Goal: Transaction & Acquisition: Purchase product/service

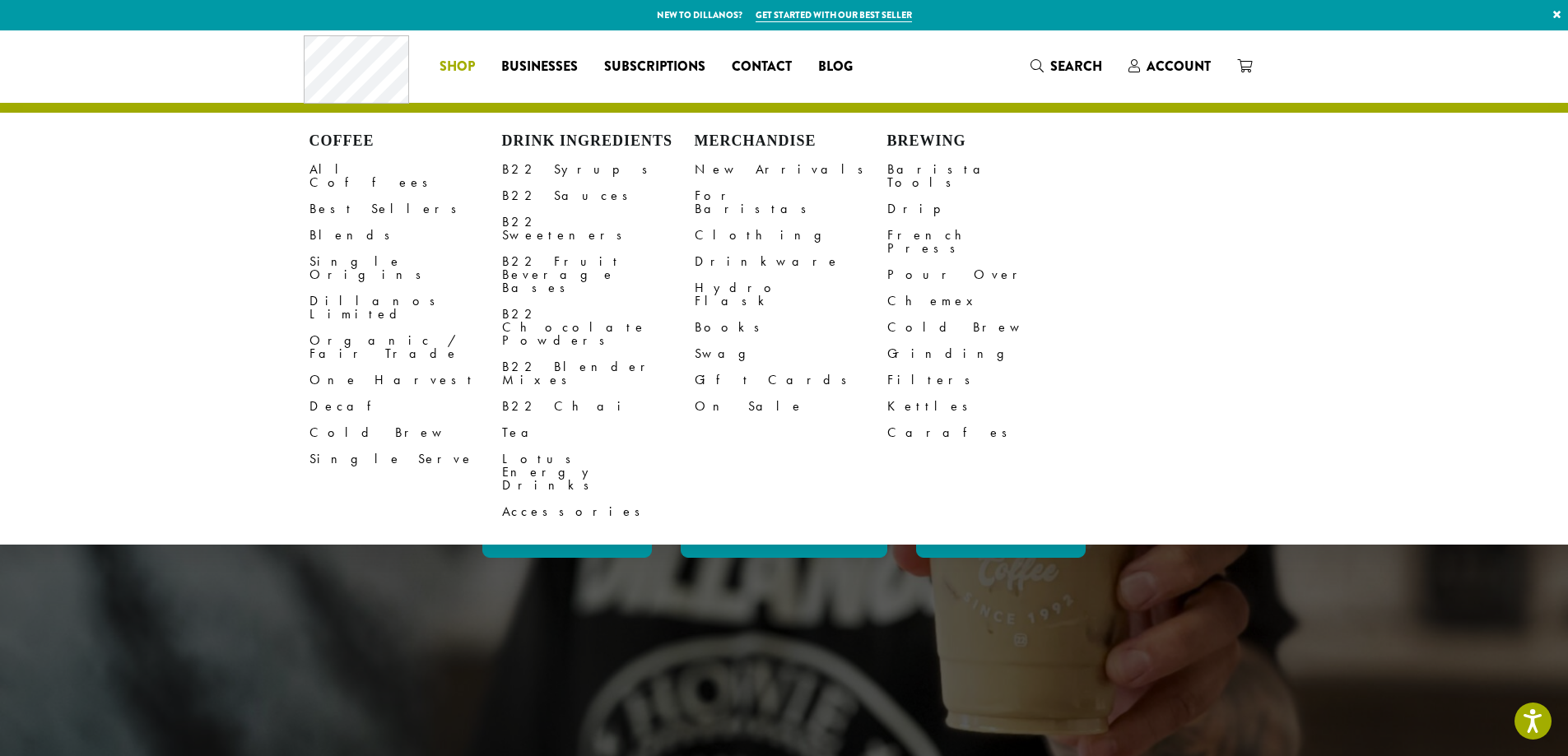
click at [448, 57] on li "Coffee All Coffees Best Sellers Blends Single Origins Dillanos Limited Organic …" at bounding box center [457, 66] width 62 height 26
click at [354, 288] on link "Dillanos Limited" at bounding box center [406, 308] width 193 height 40
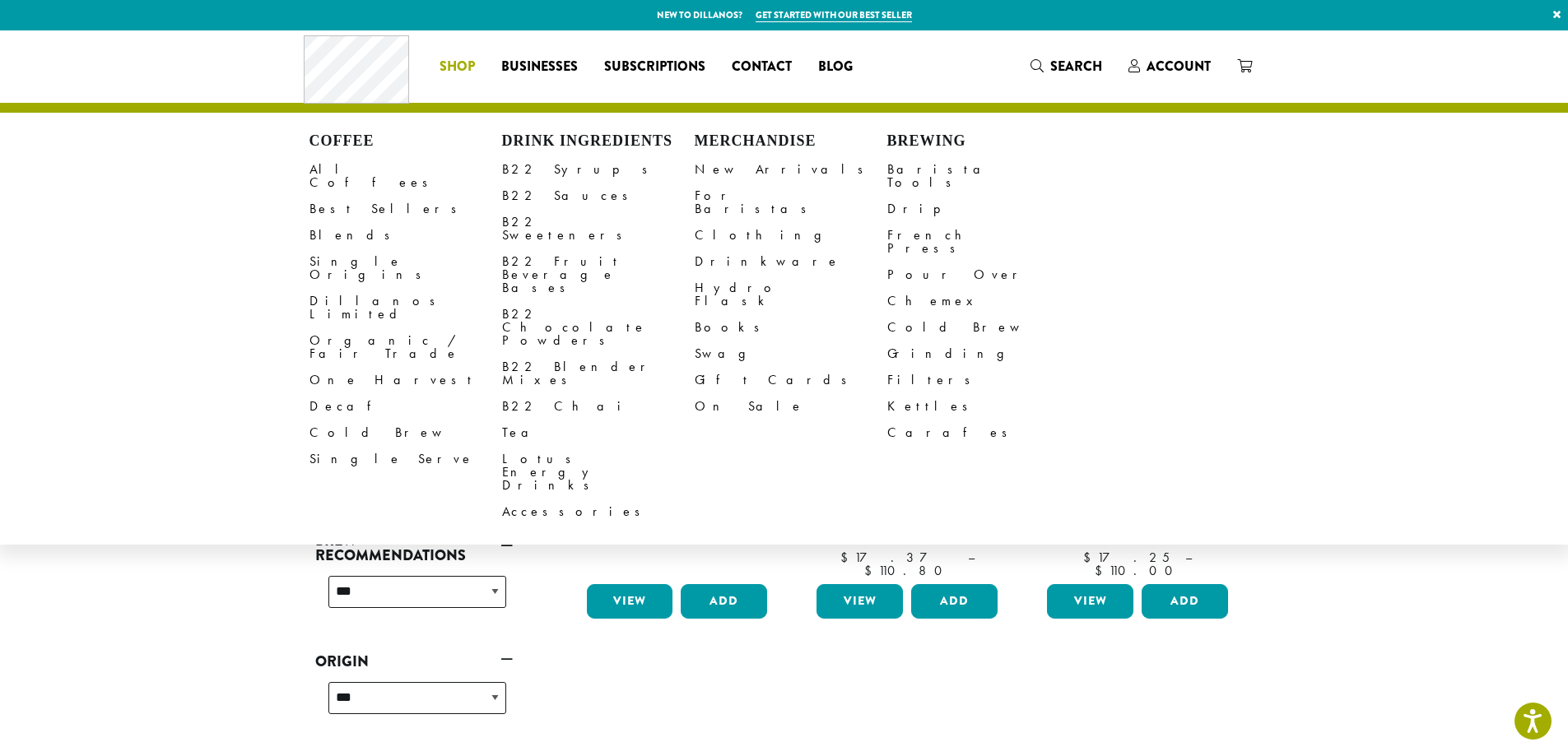
click at [449, 75] on li "Coffee All Coffees Best Sellers Blends Single Origins Dillanos Limited Organic …" at bounding box center [457, 66] width 62 height 26
click at [334, 170] on link "All Coffees" at bounding box center [406, 176] width 193 height 40
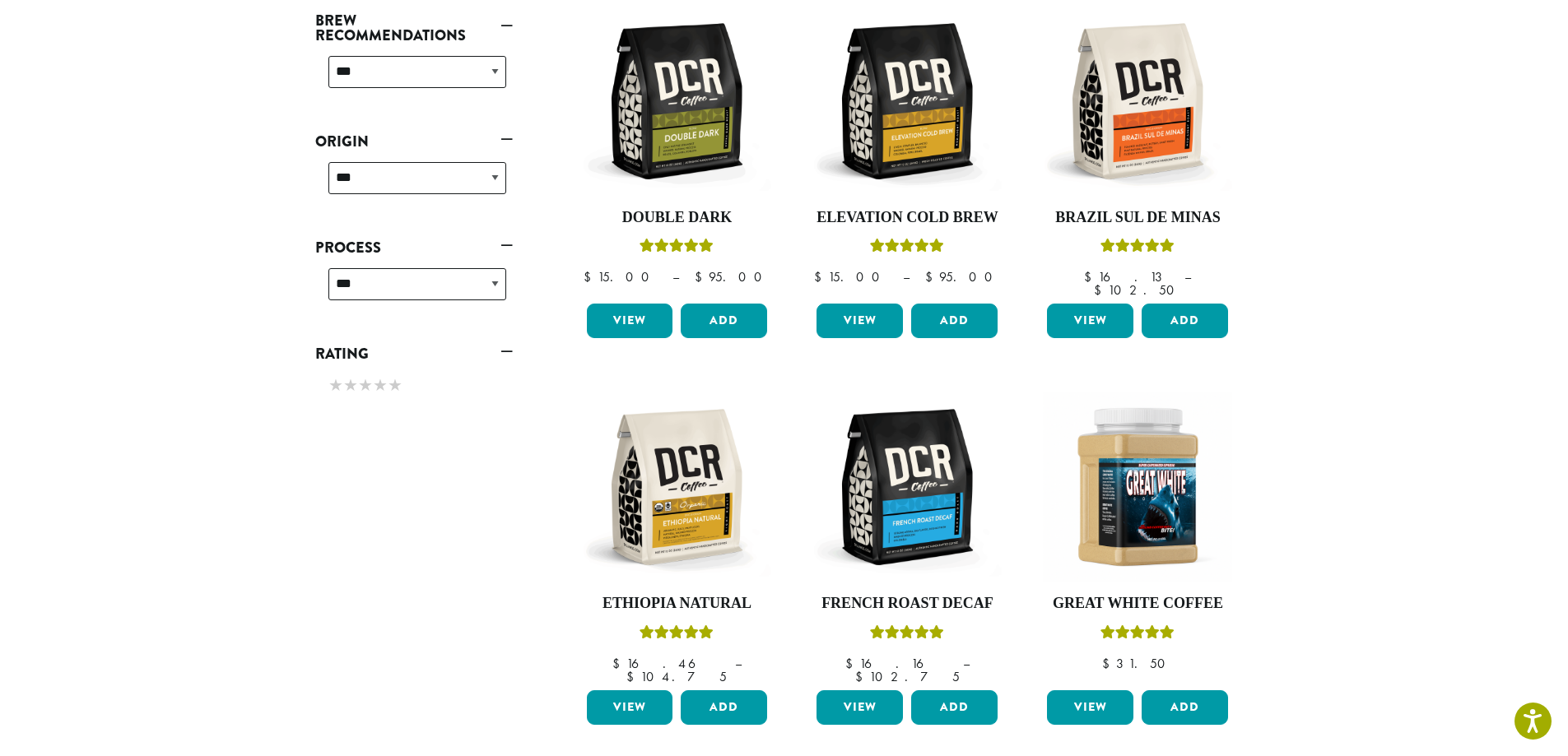
scroll to position [658, 0]
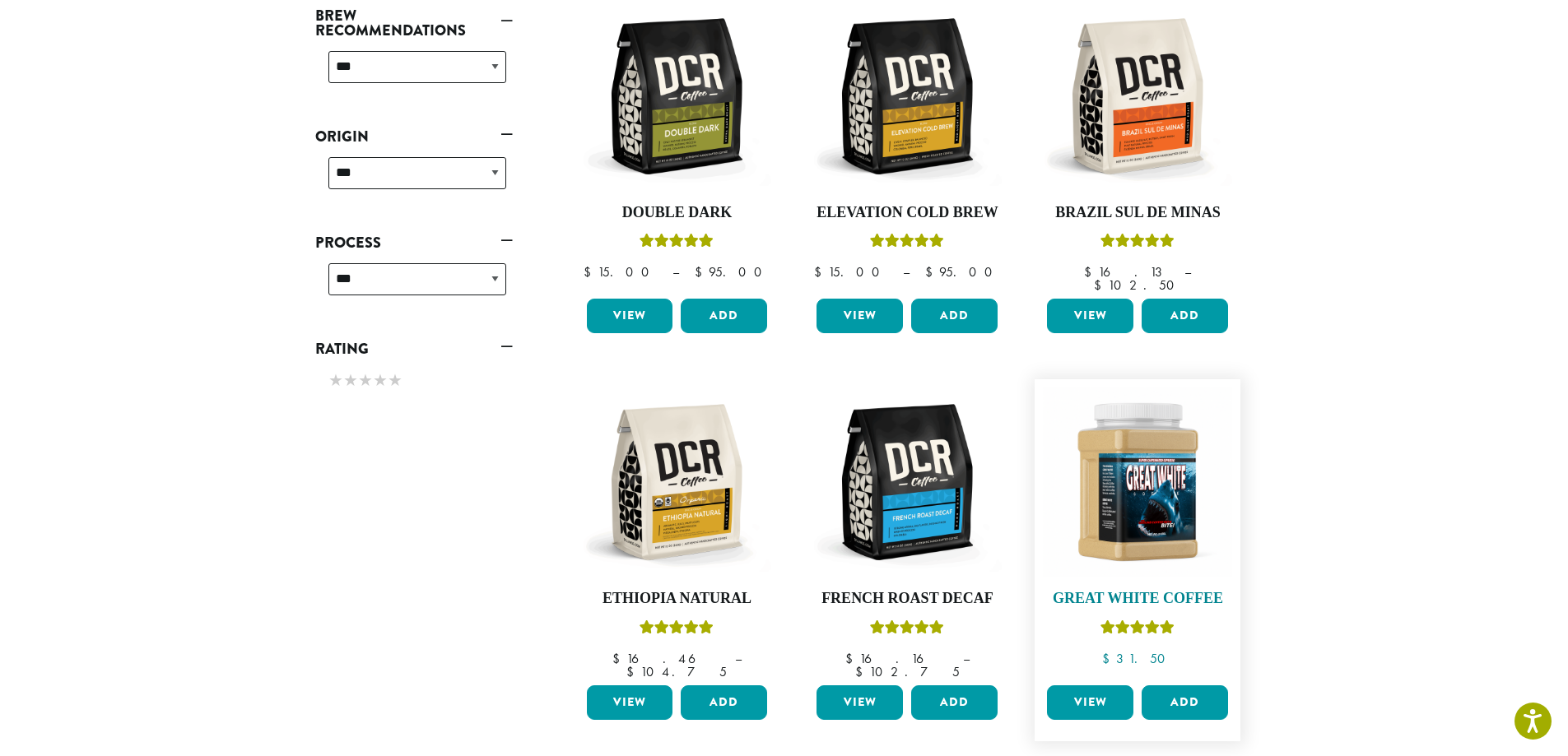
click at [1190, 502] on img at bounding box center [1137, 482] width 190 height 190
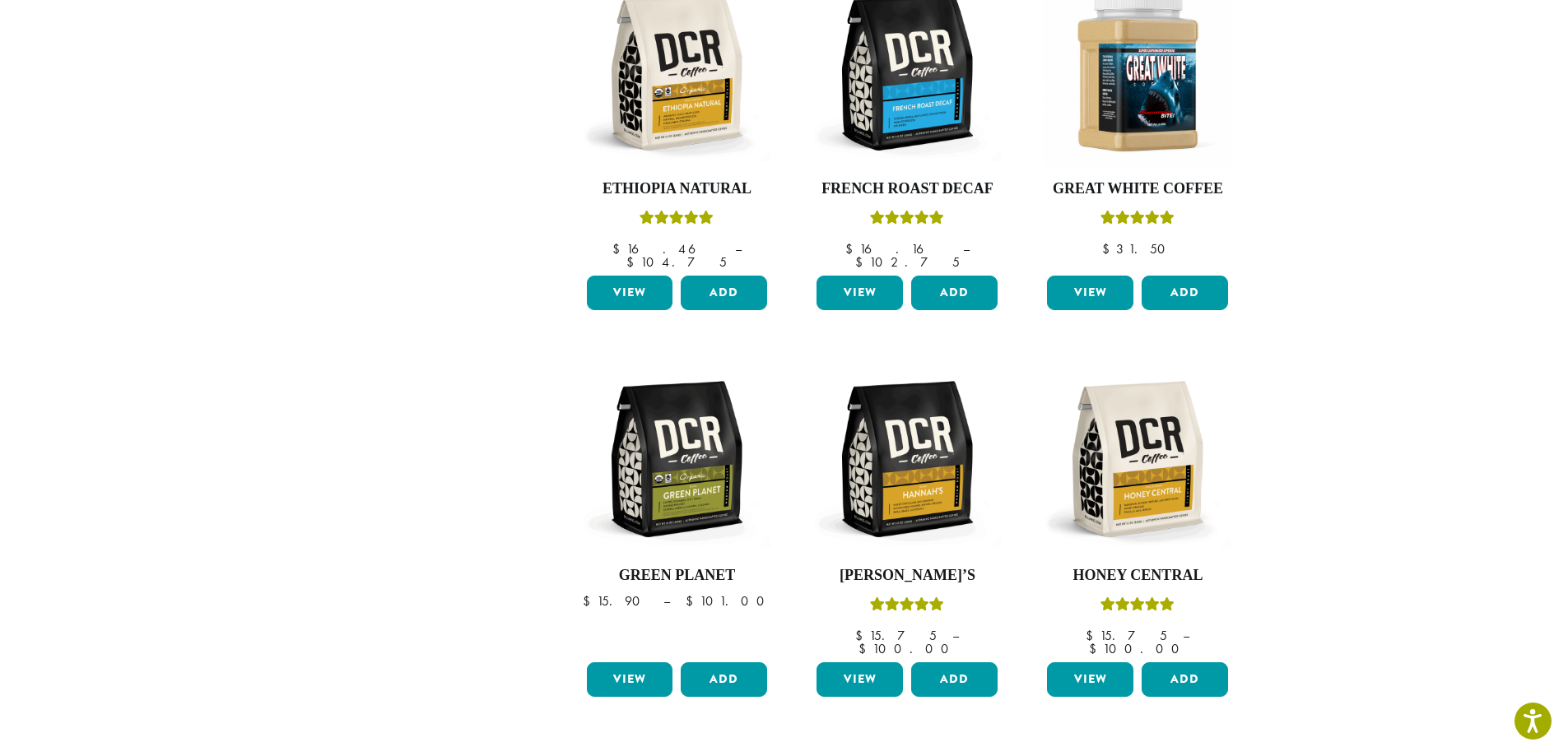
scroll to position [1069, 0]
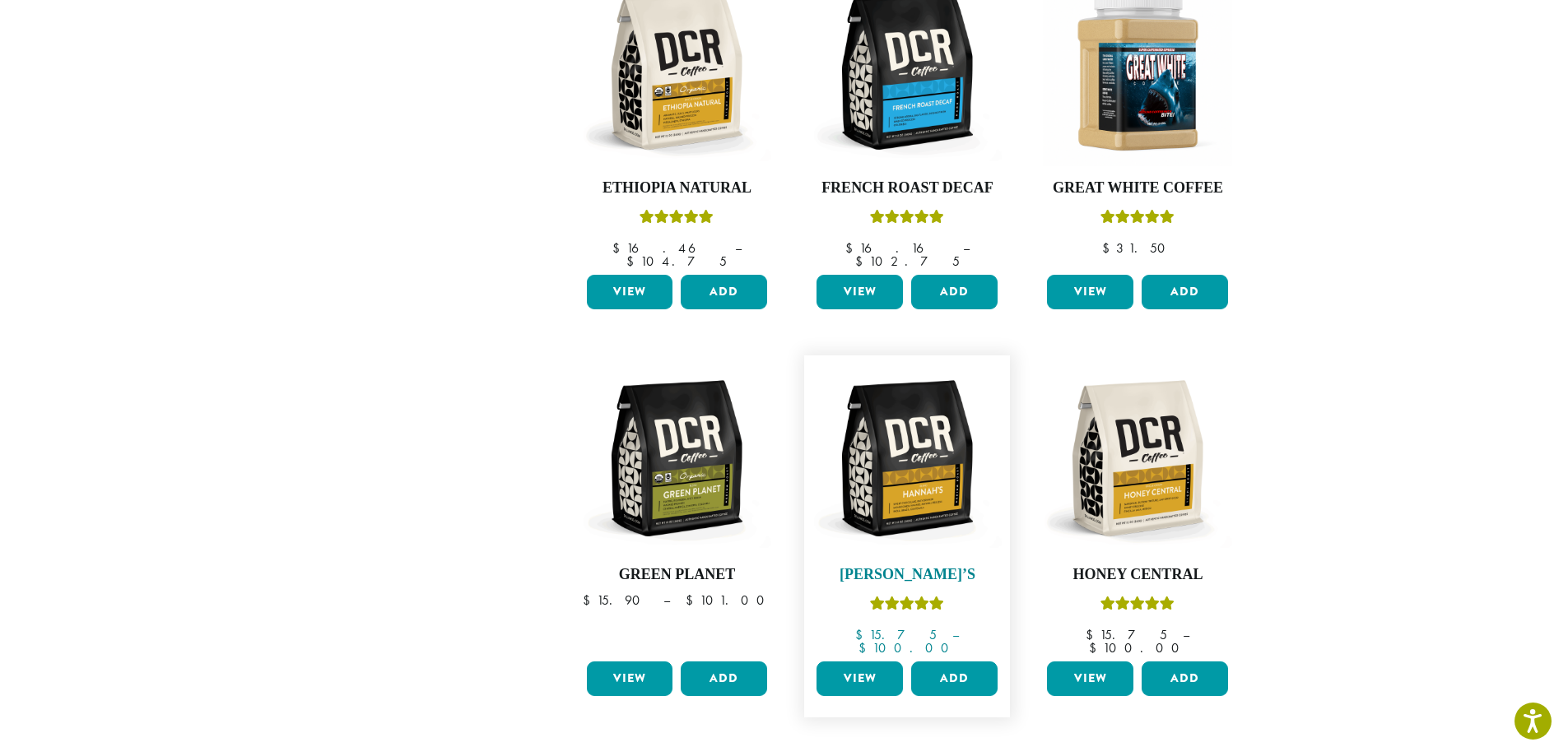
click at [932, 466] on img at bounding box center [907, 459] width 190 height 190
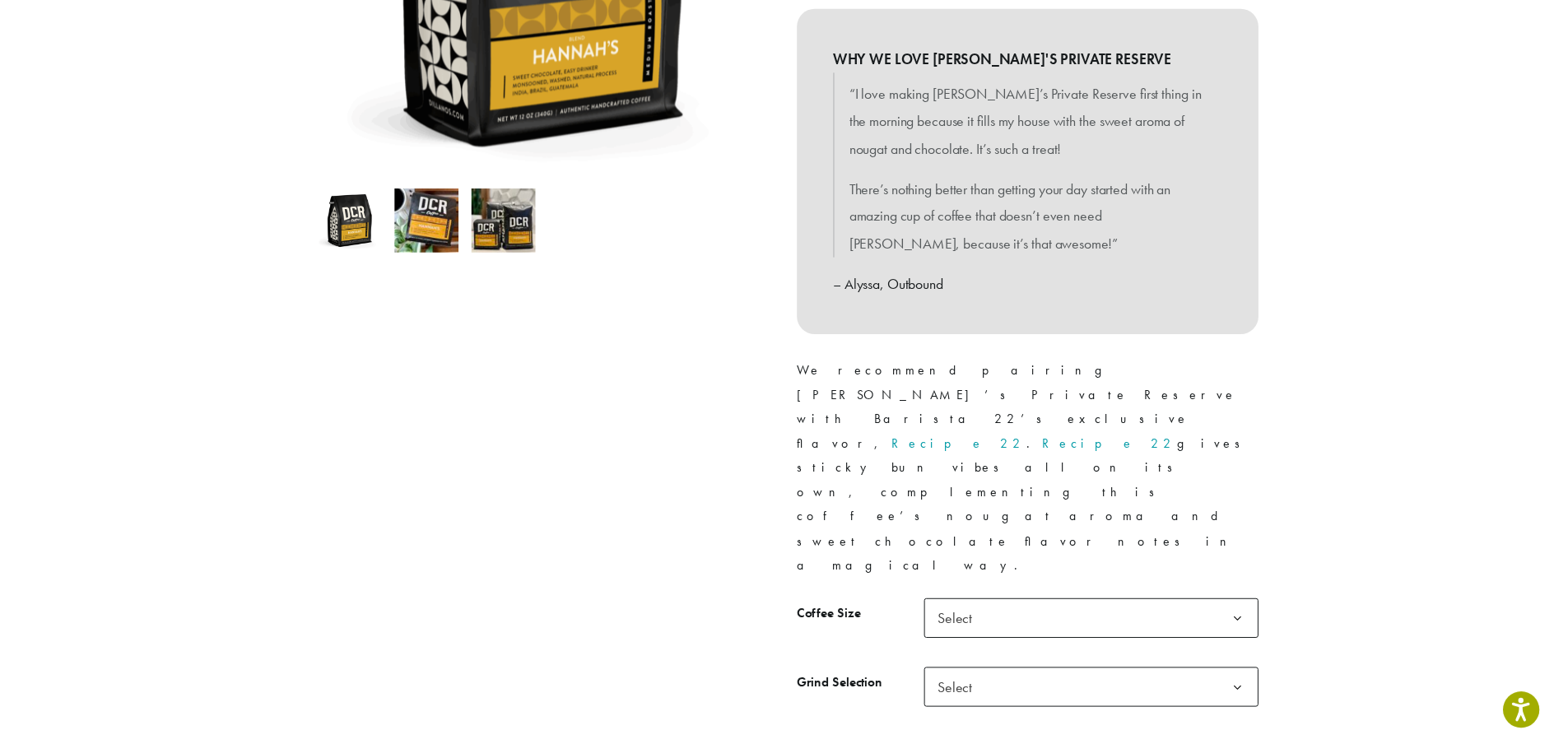
scroll to position [576, 0]
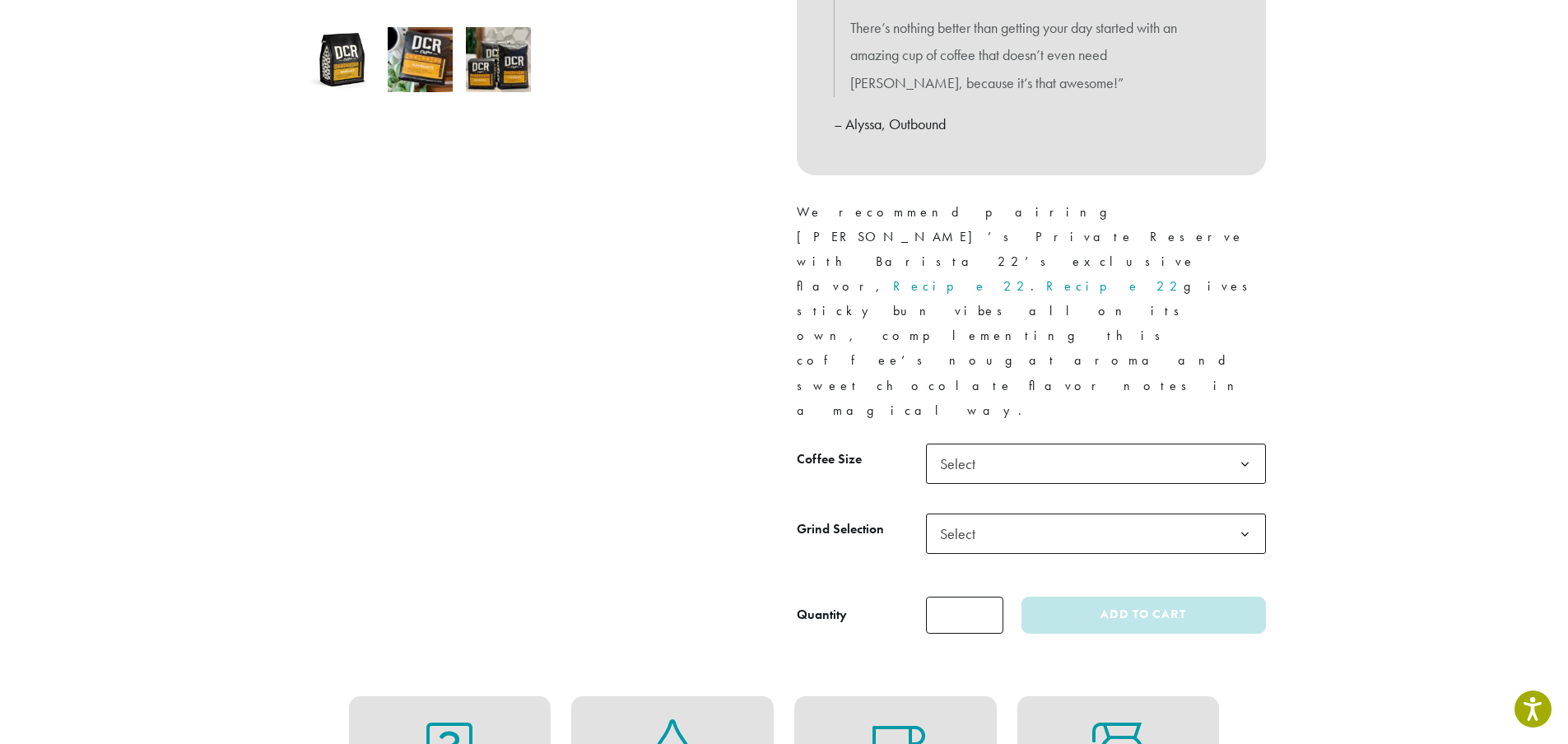
click at [1064, 443] on span "Select" at bounding box center [1096, 463] width 340 height 41
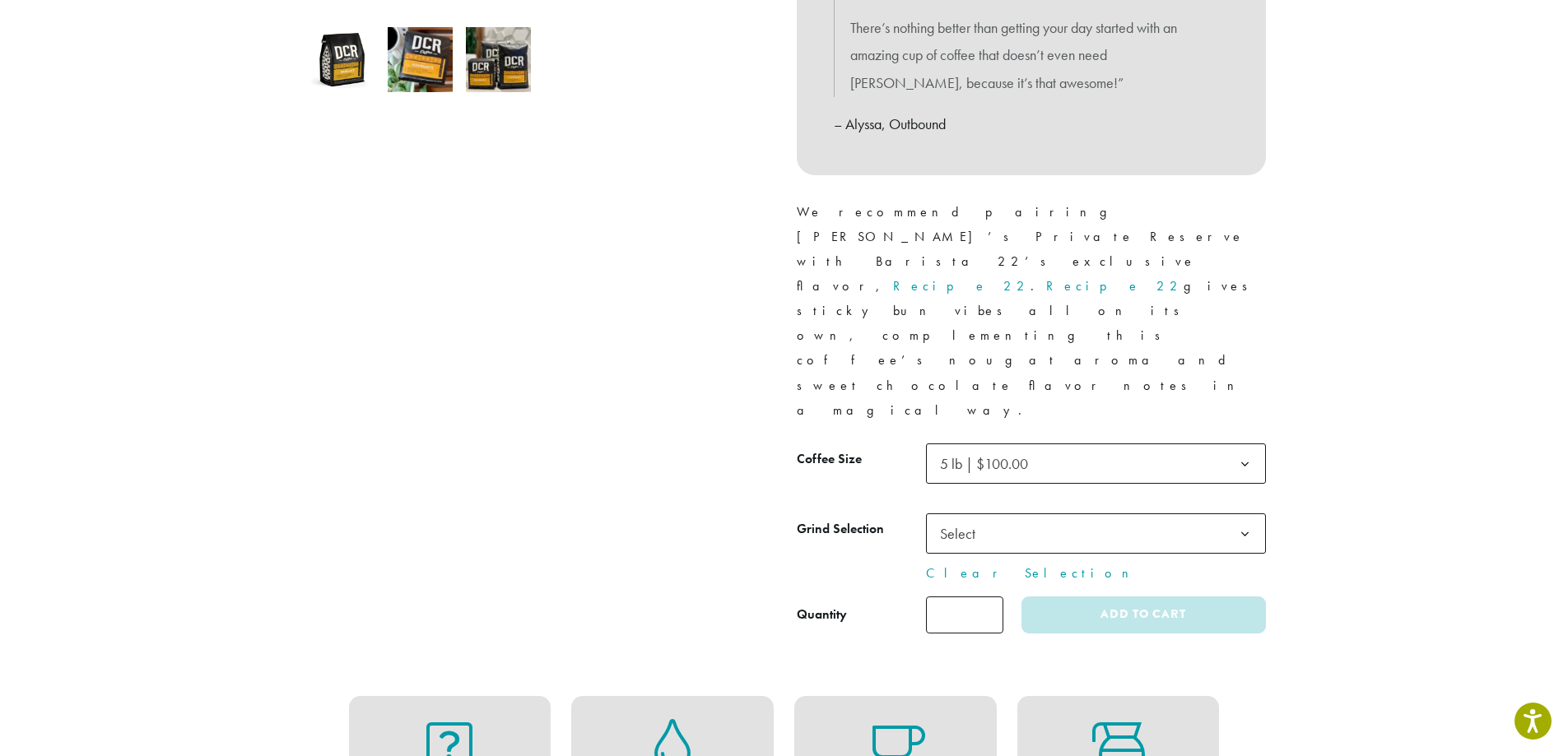
click at [1091, 443] on span "5 lb | $100.00" at bounding box center [1096, 464] width 340 height 41
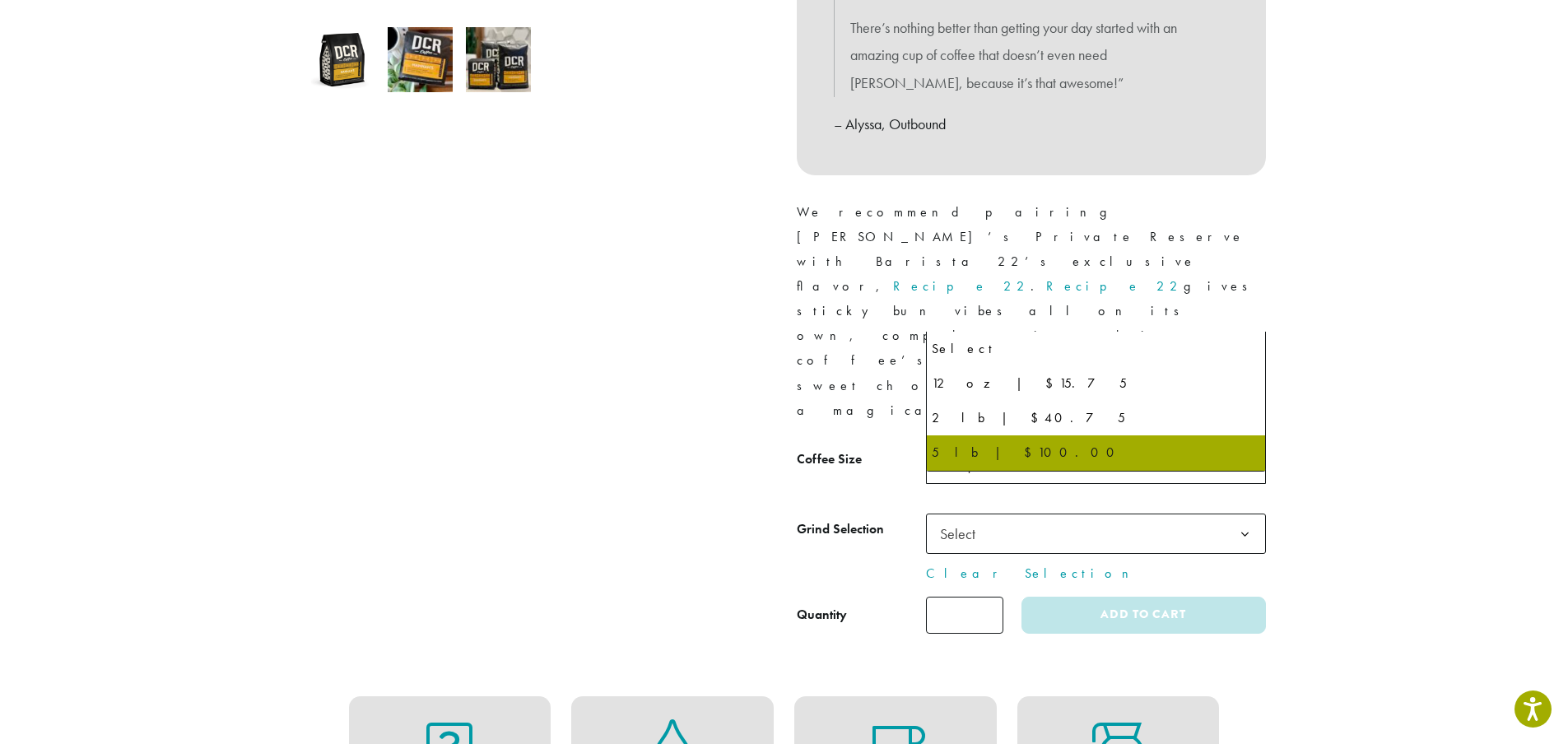
click at [1091, 443] on span "5 lb | $100.00" at bounding box center [1096, 463] width 340 height 41
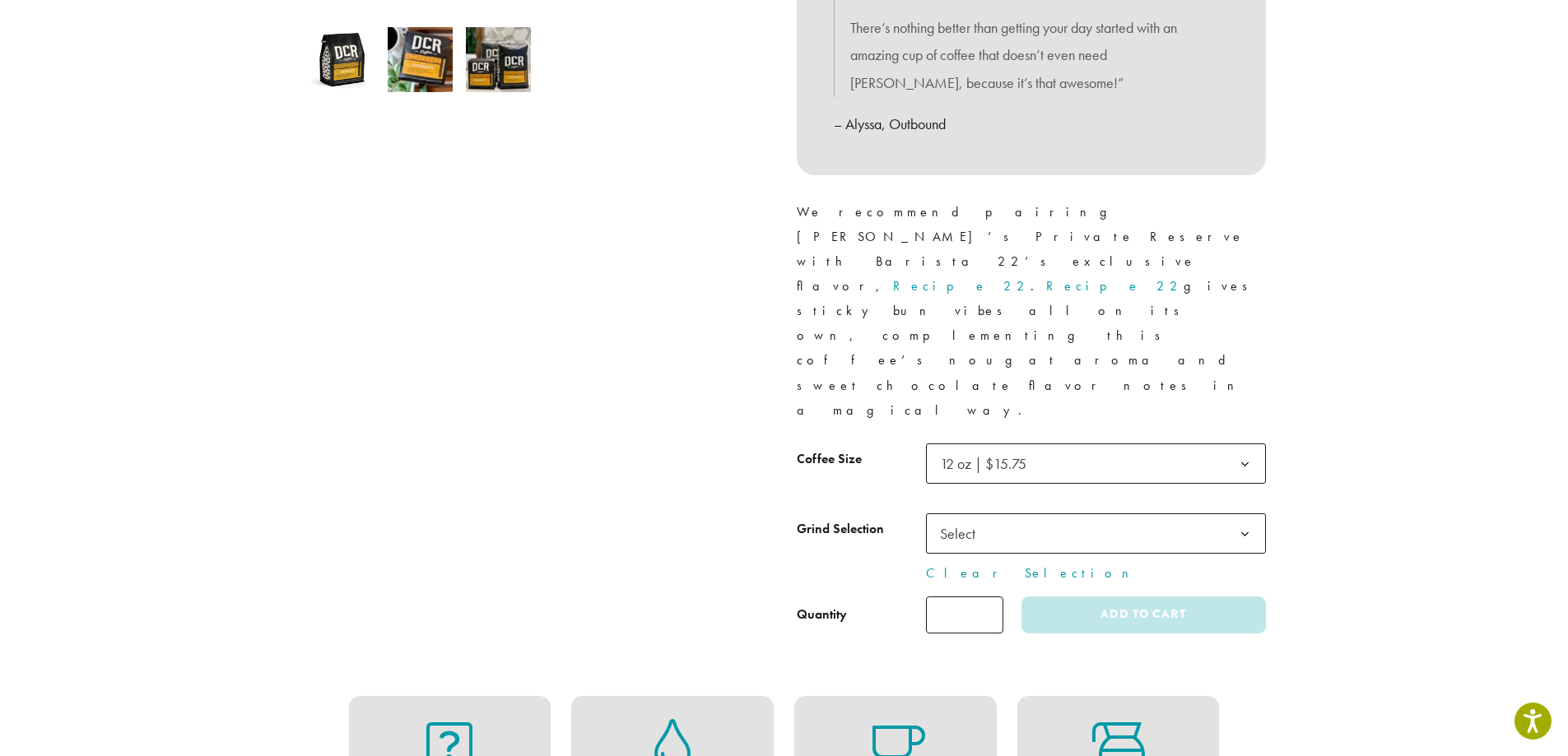
click at [1092, 514] on span "Select" at bounding box center [1096, 534] width 340 height 41
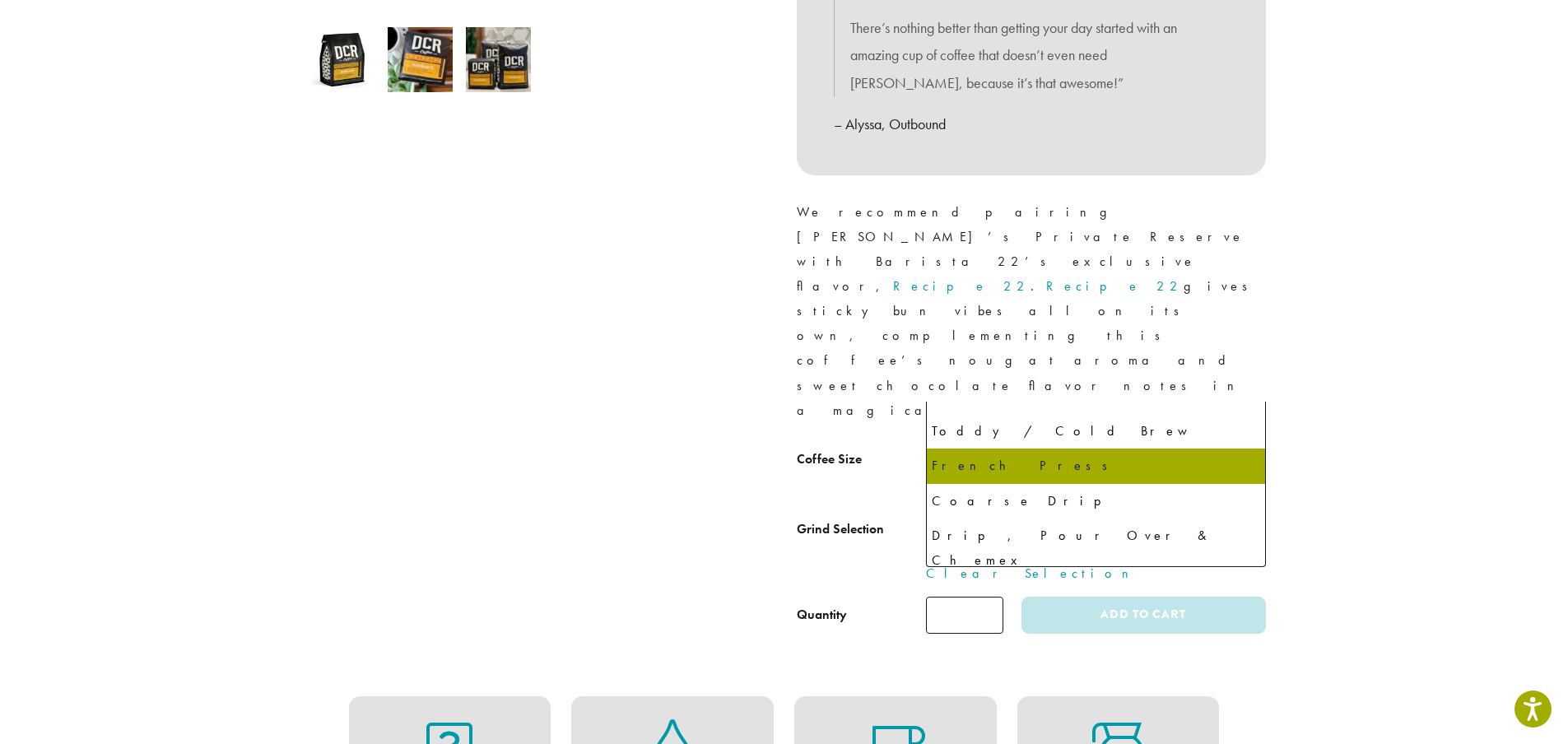
scroll to position [112, 0]
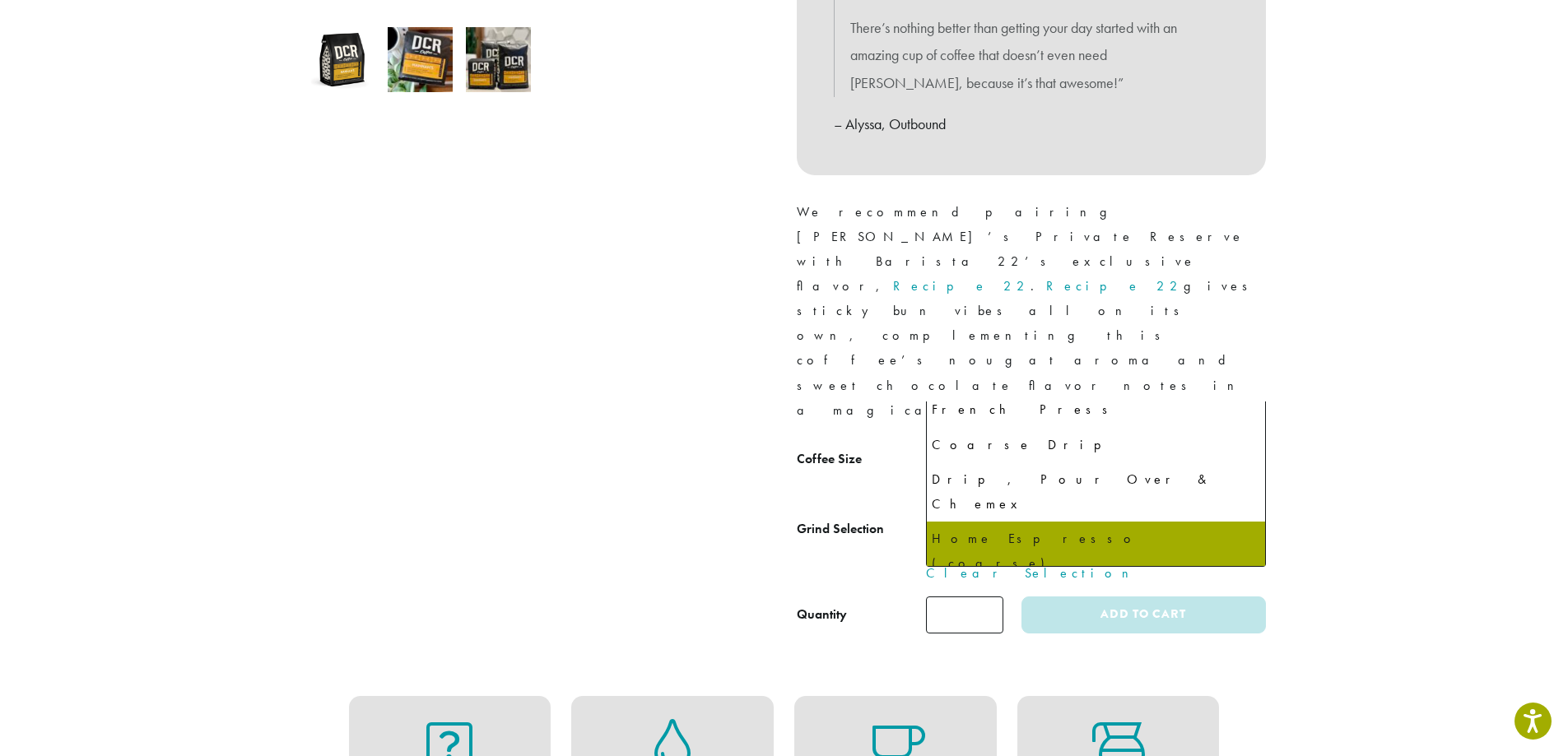
select select "*********"
select select "**********"
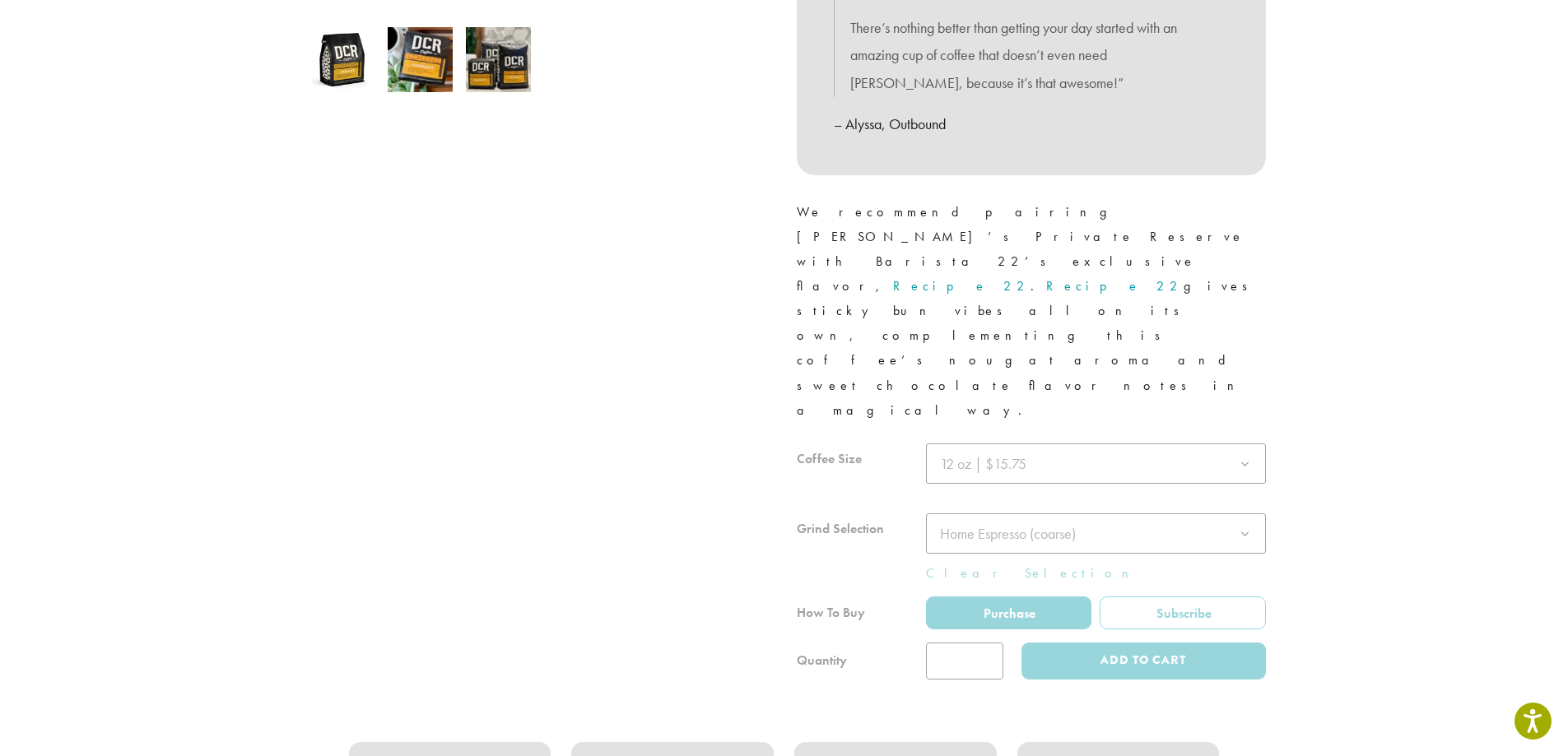
click at [1040, 443] on div at bounding box center [1031, 561] width 469 height 236
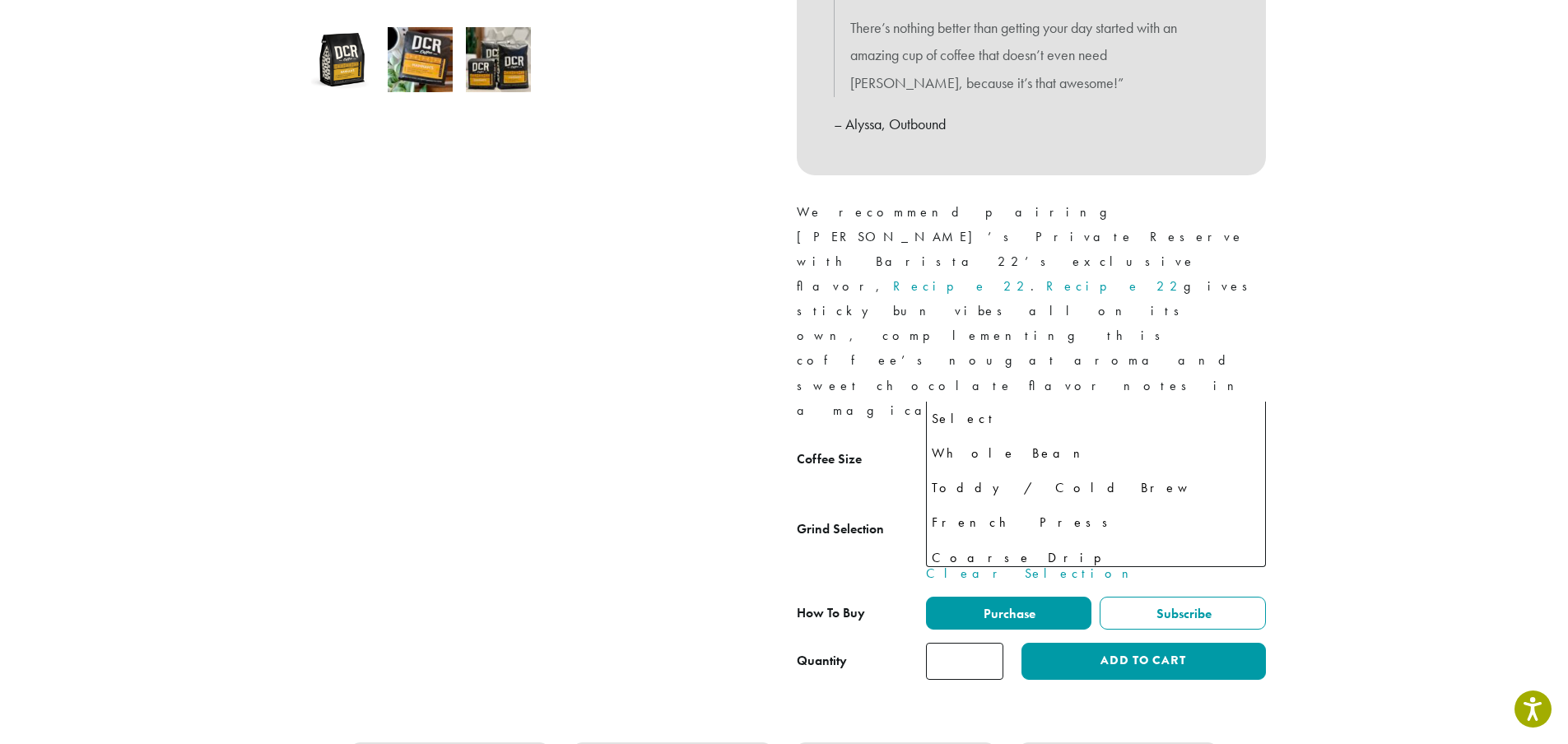
click at [1058, 524] on span "Home Espresso (coarse)" at bounding box center [1008, 534] width 136 height 19
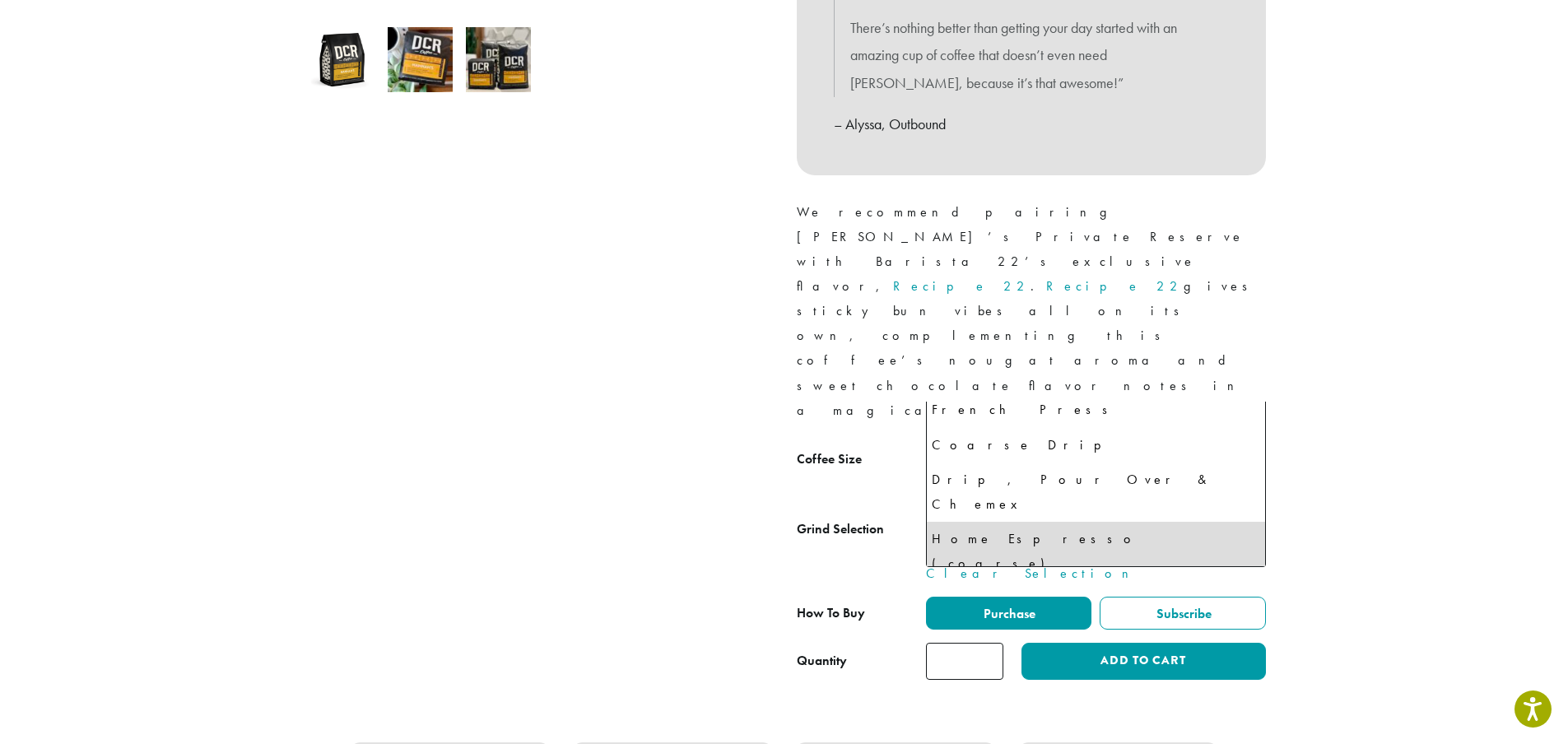
select select "*********"
select select "********"
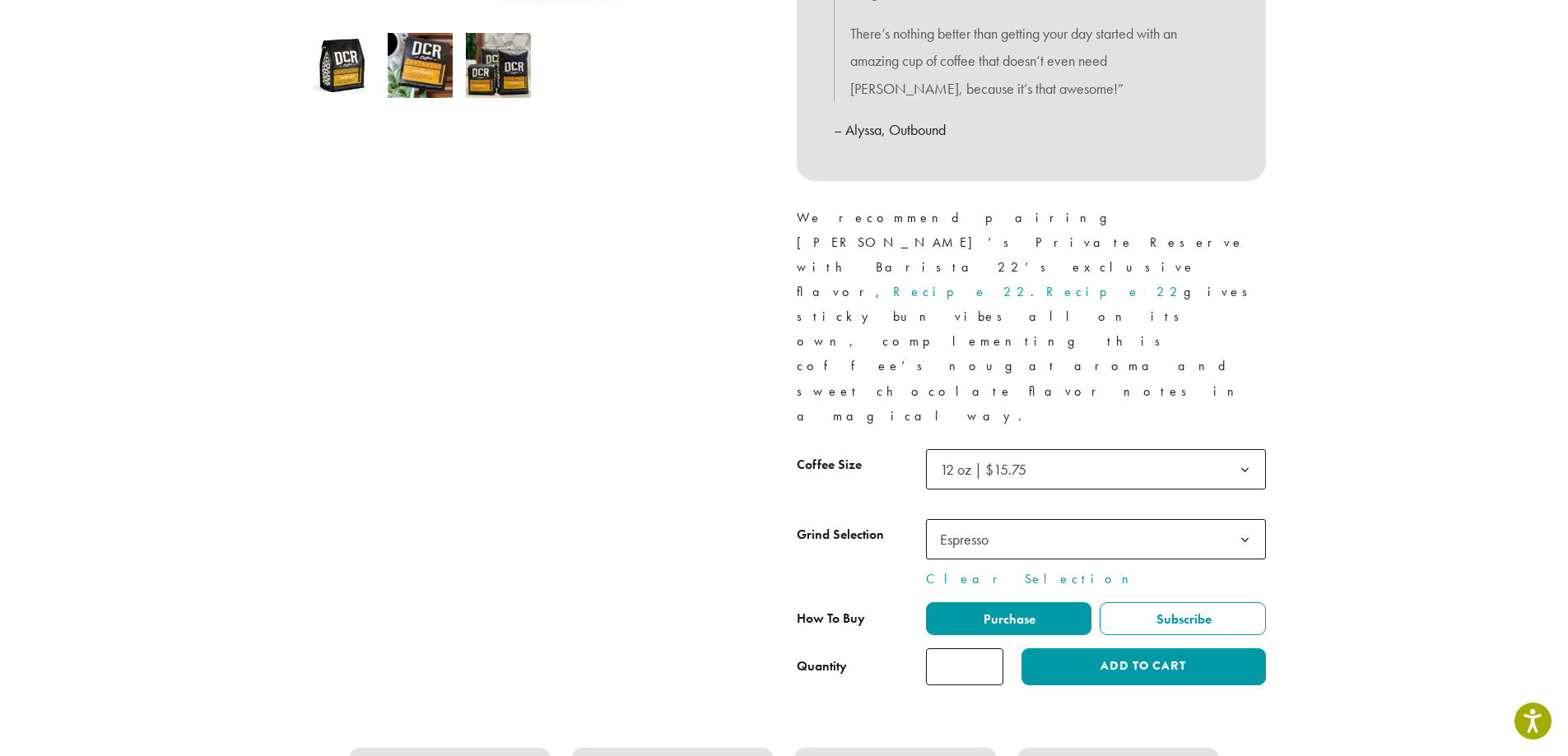
scroll to position [576, 0]
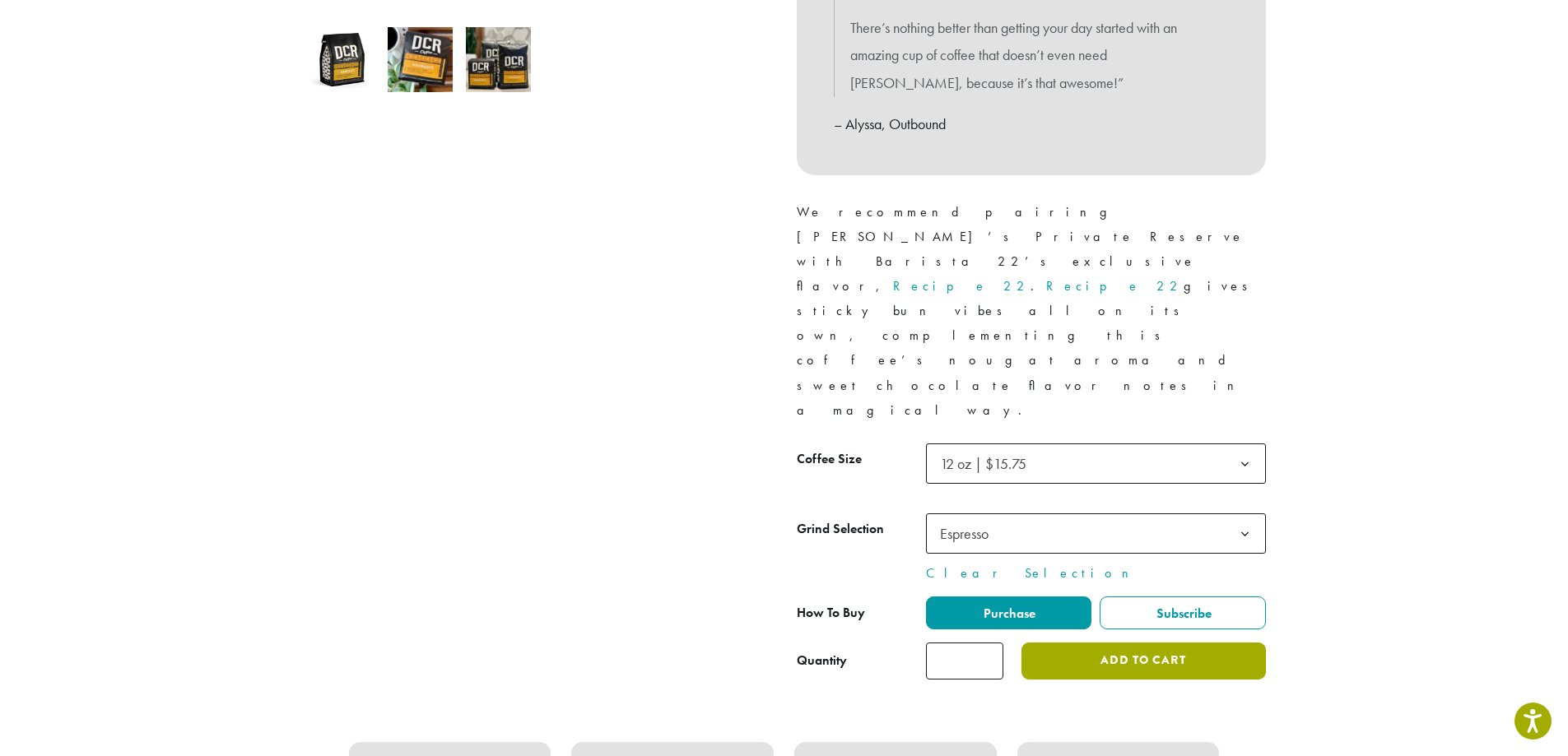
click at [1154, 643] on button "Add to cart" at bounding box center [1143, 661] width 244 height 37
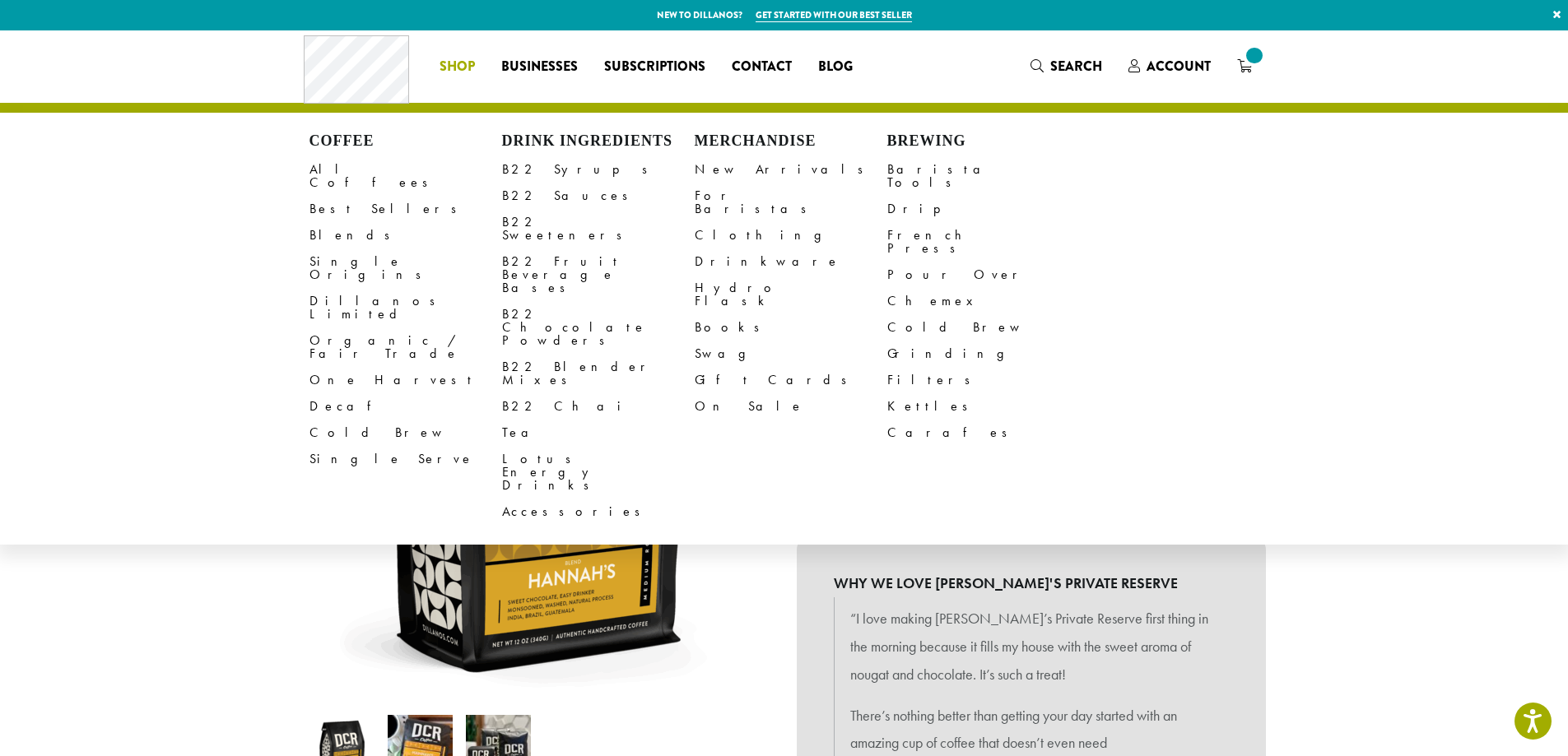
click at [472, 64] on span "Shop" at bounding box center [457, 67] width 36 height 20
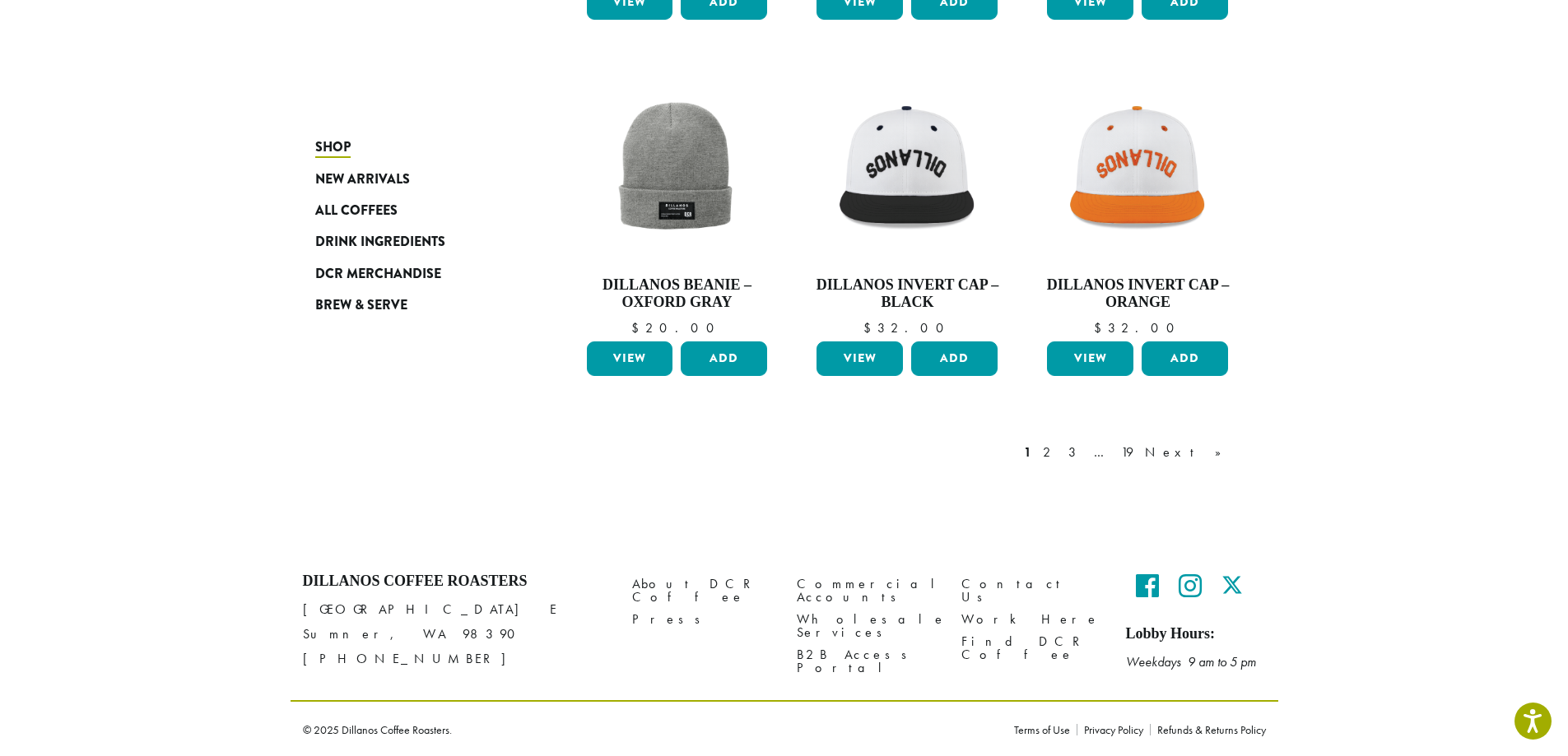
scroll to position [1284, 0]
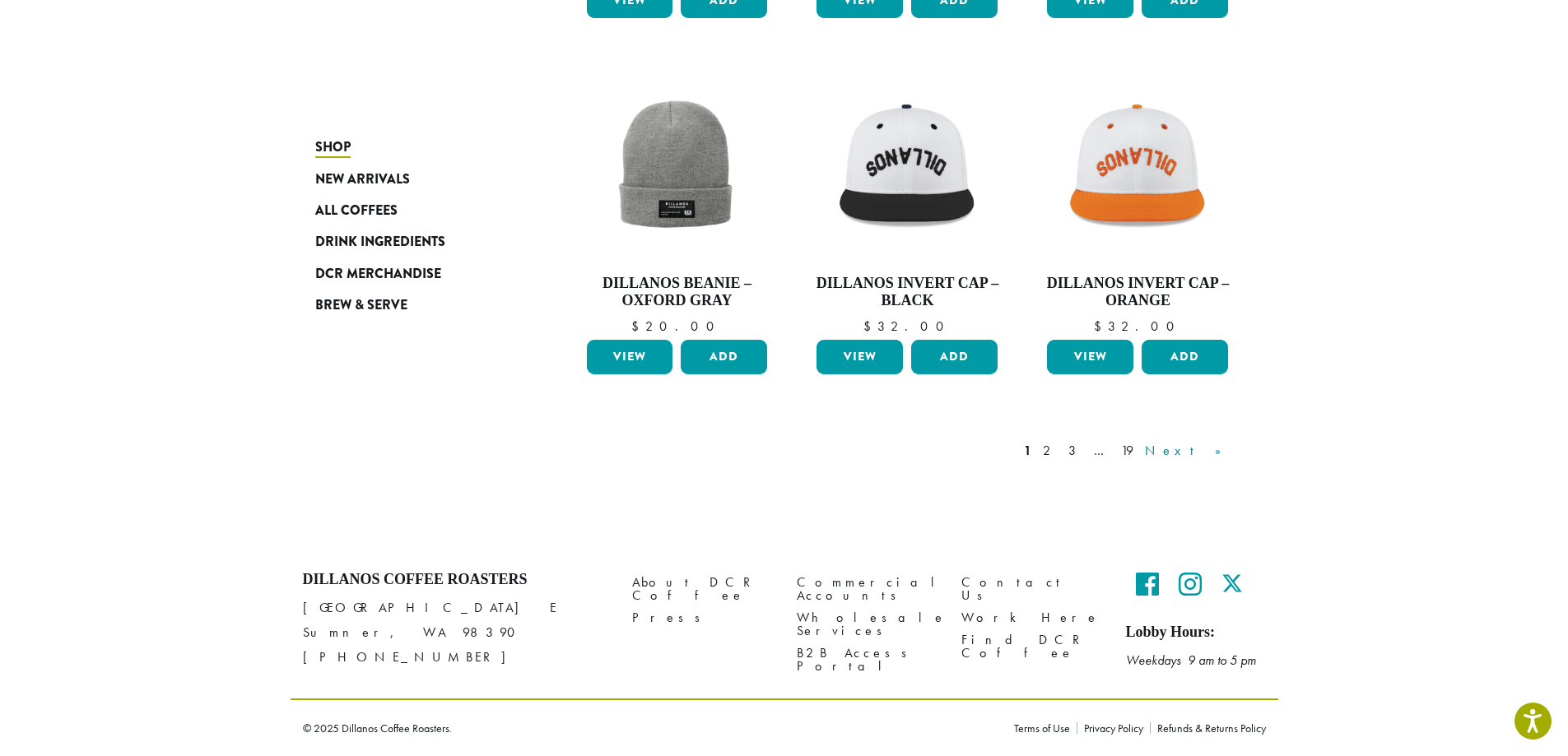
click at [1224, 453] on link "Next »" at bounding box center [1189, 451] width 95 height 19
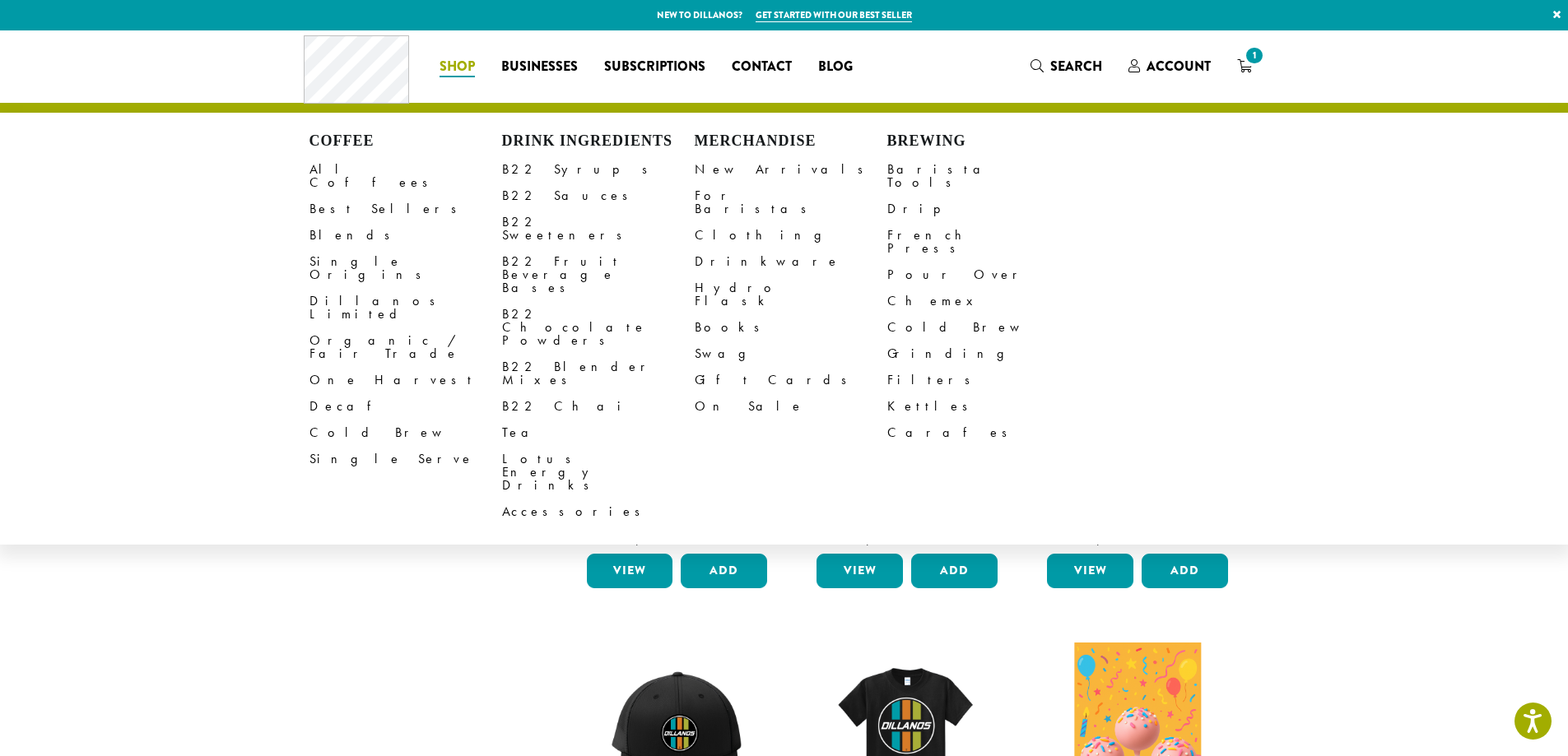
click at [462, 66] on li "Coffee All Coffees Best Sellers Blends Single Origins Dillanos Limited Organic …" at bounding box center [457, 66] width 62 height 26
click at [912, 261] on link "Pour Over" at bounding box center [983, 274] width 193 height 26
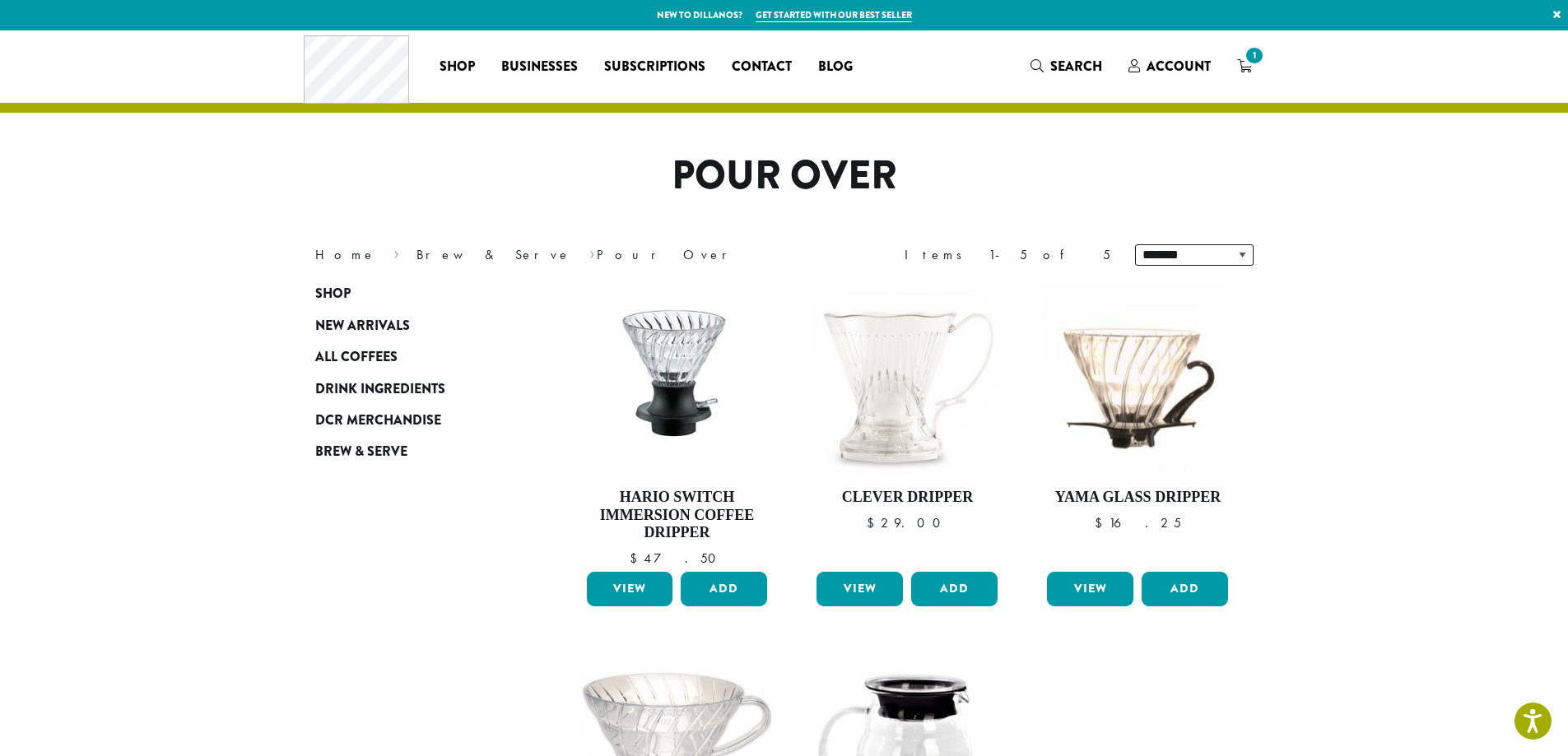
click at [1384, 318] on section "**********" at bounding box center [784, 572] width 1568 height 1085
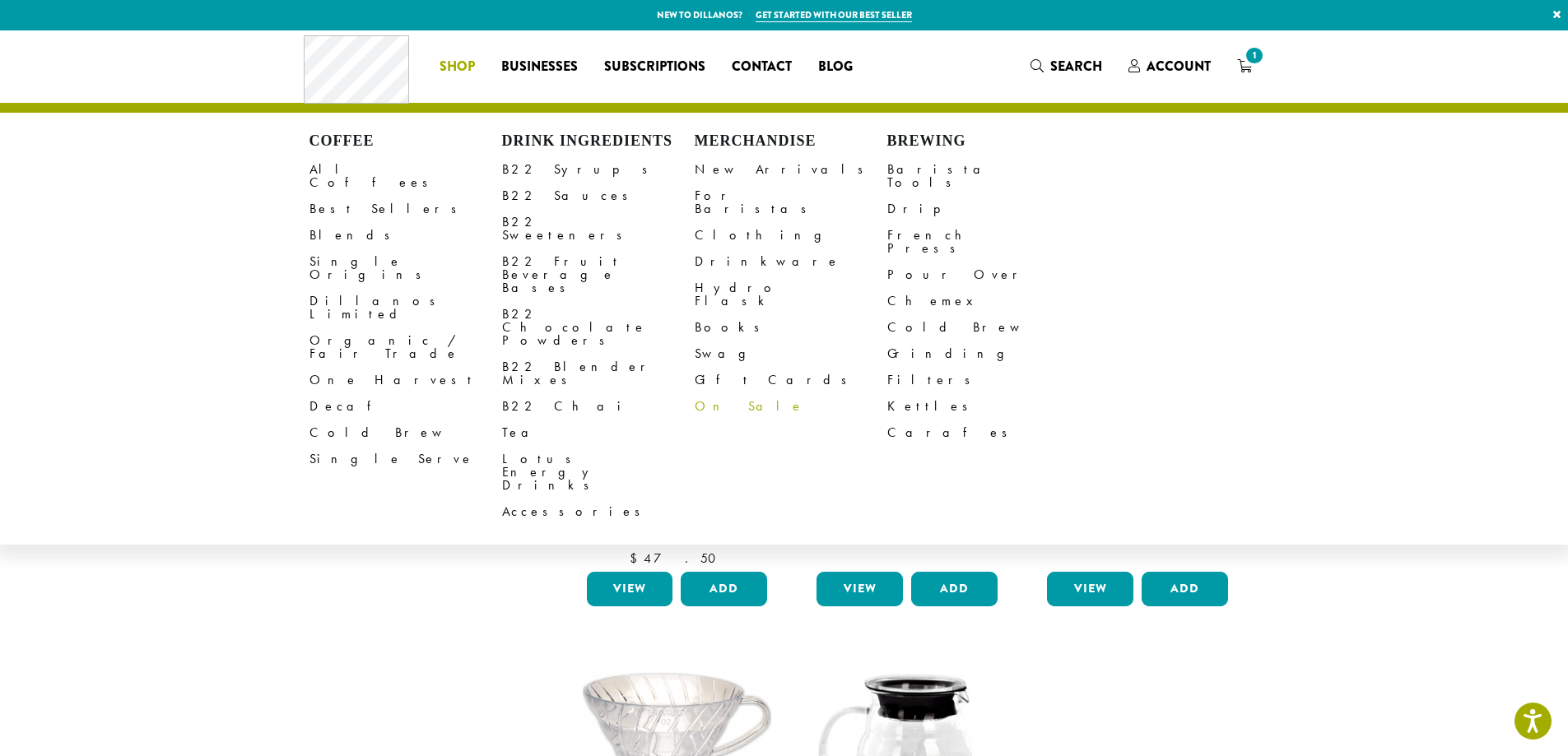
click at [728, 393] on link "On Sale" at bounding box center [791, 406] width 193 height 26
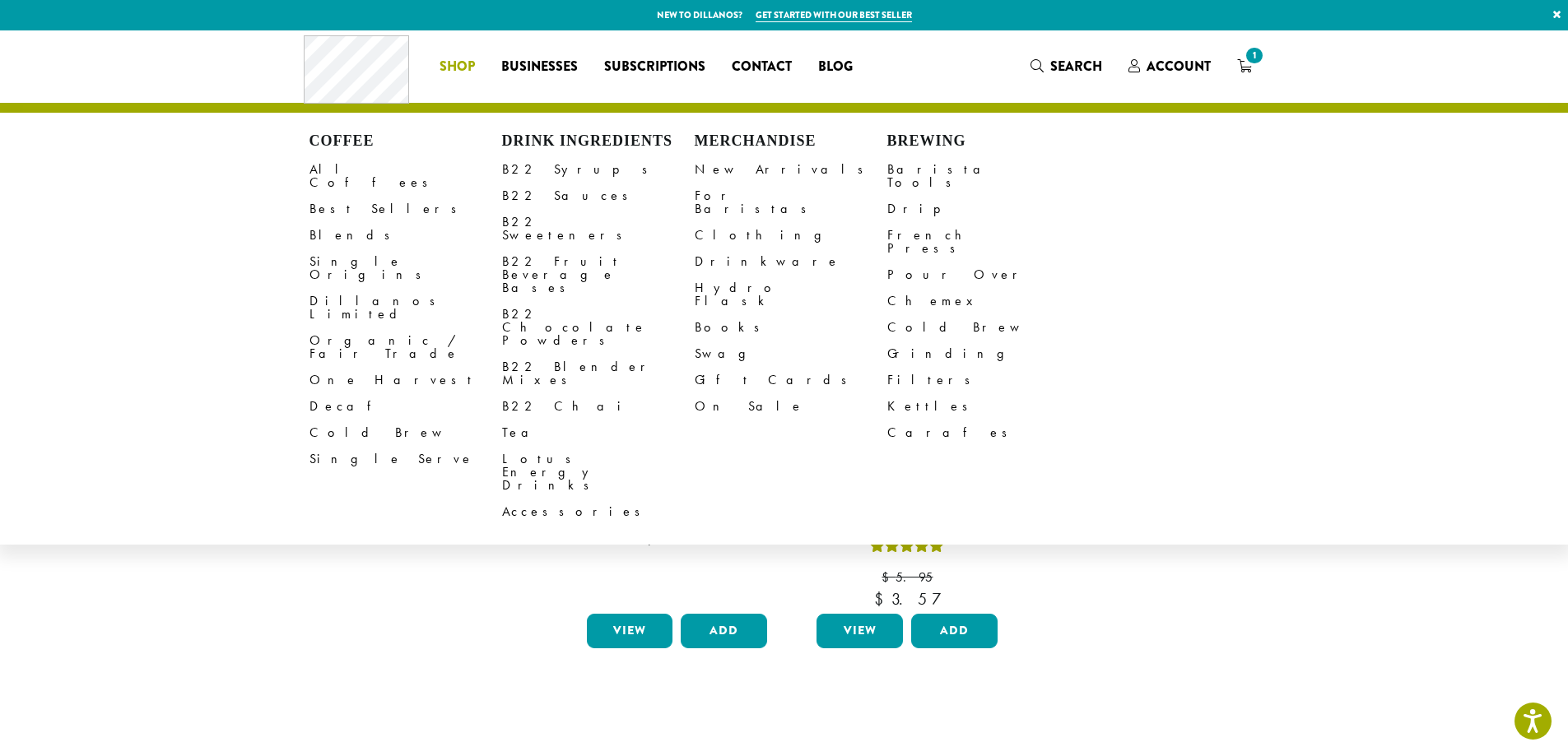
click at [470, 70] on span "Shop" at bounding box center [457, 67] width 36 height 20
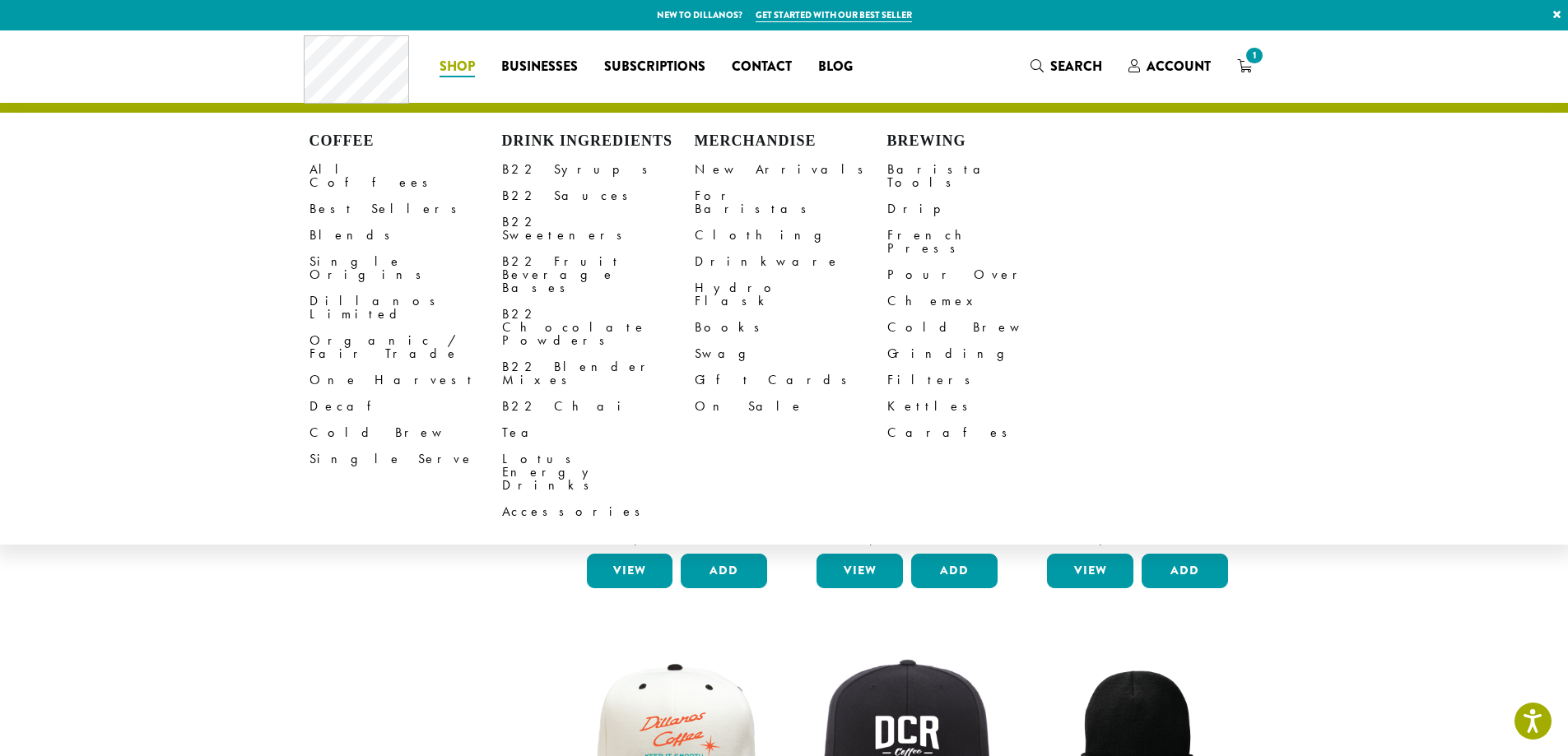
click at [457, 72] on span "Shop" at bounding box center [457, 67] width 36 height 20
click at [744, 225] on link "Clothing" at bounding box center [791, 235] width 193 height 26
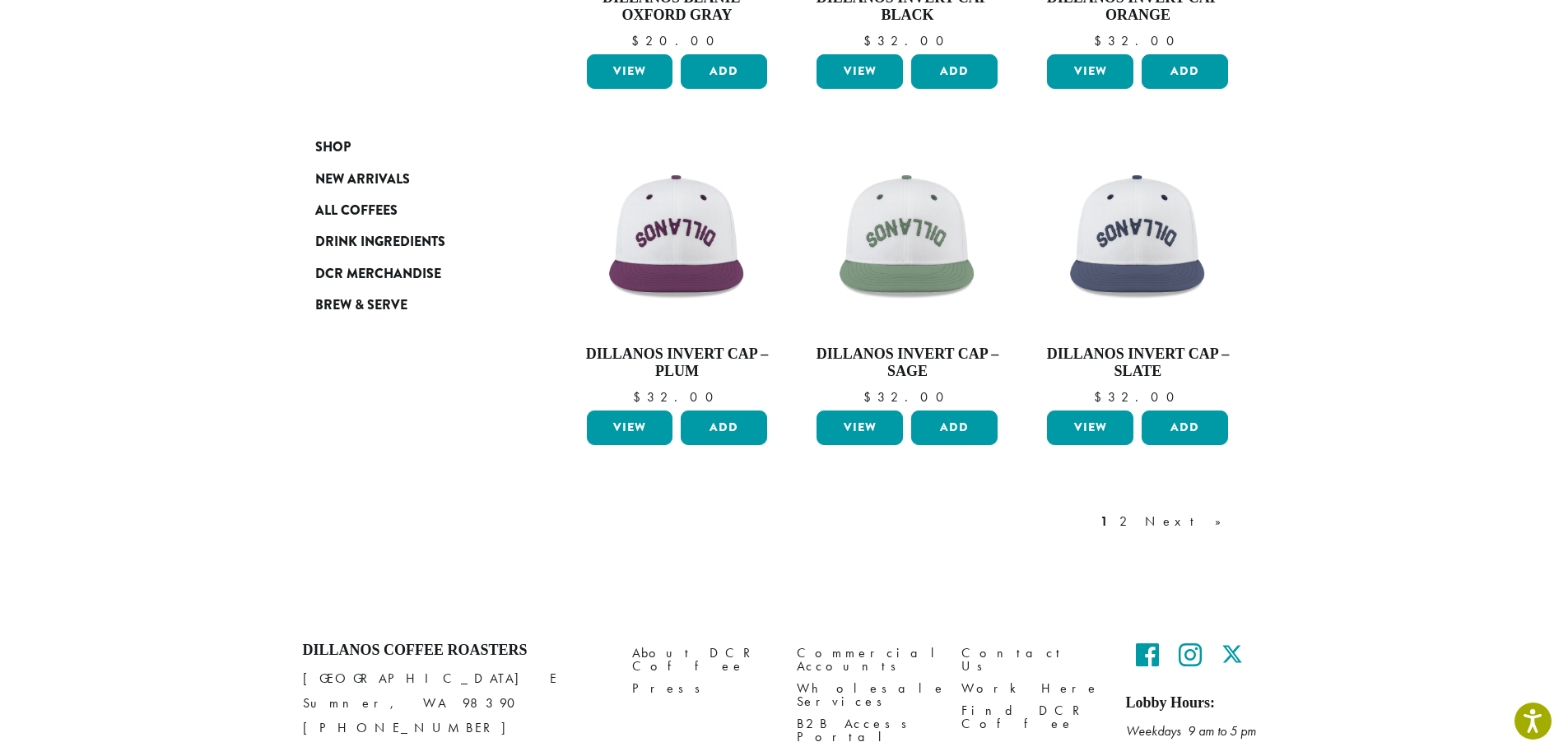
scroll to position [1284, 0]
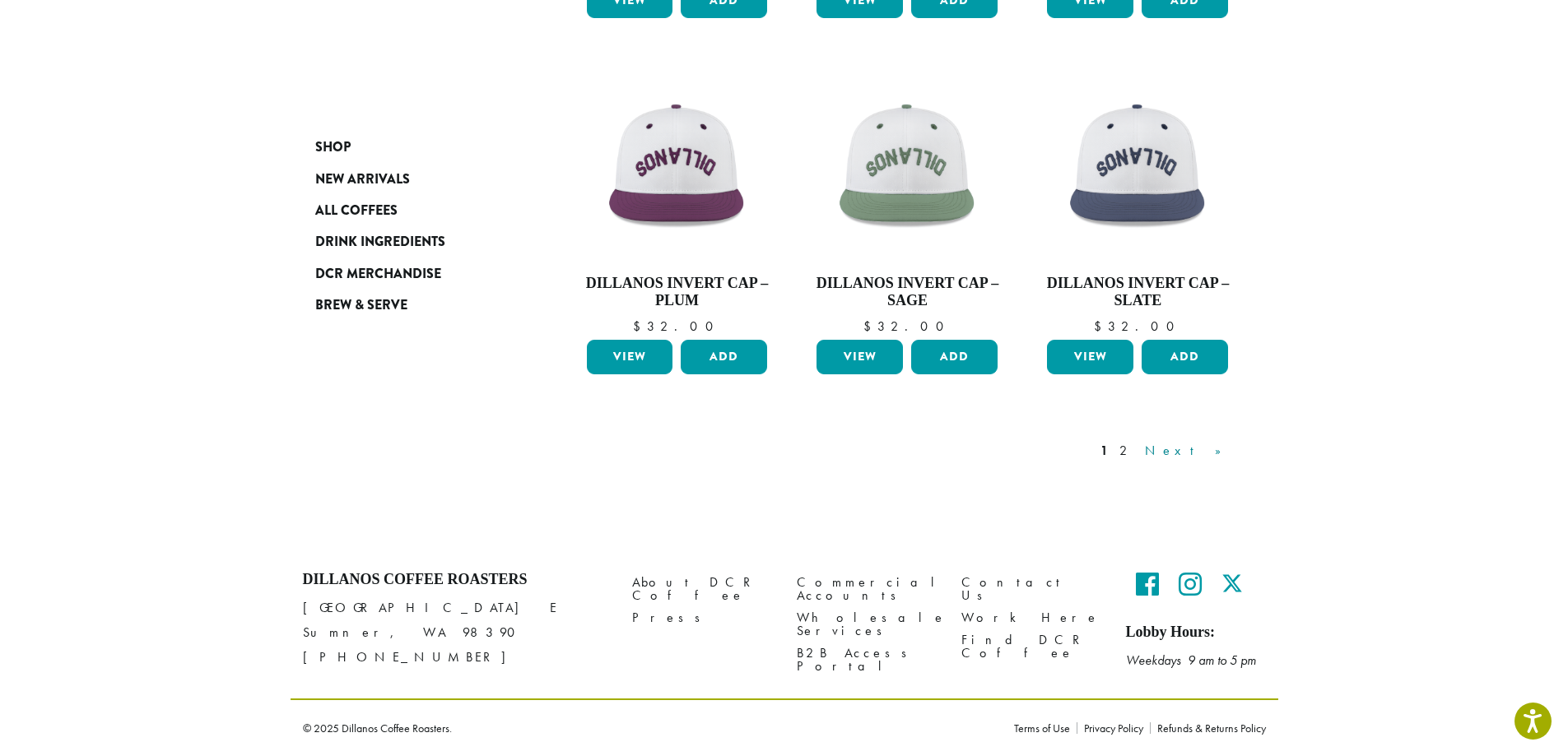
click at [1221, 451] on link "Next »" at bounding box center [1189, 451] width 95 height 19
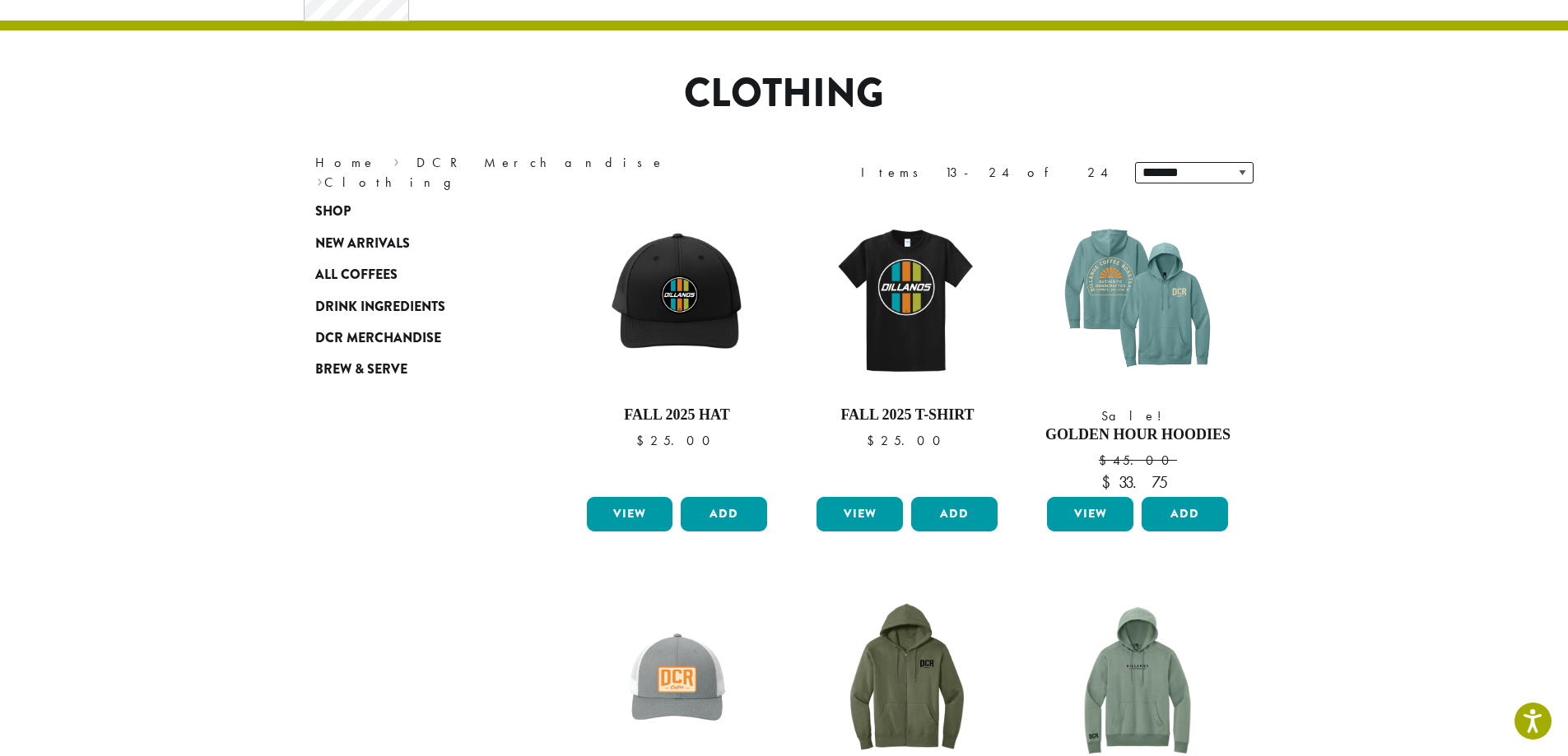
scroll to position [52, 0]
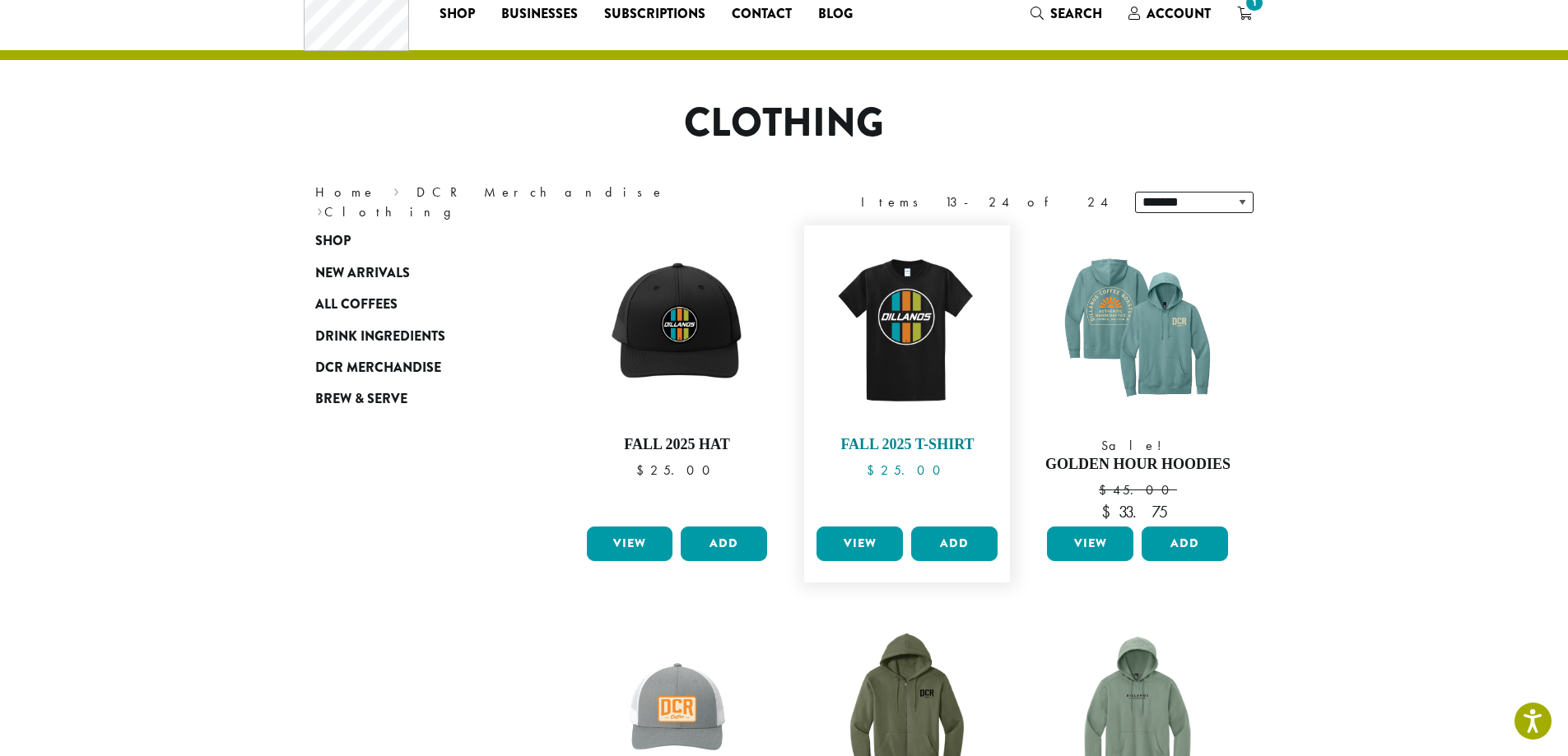
click at [921, 318] on img at bounding box center [907, 328] width 190 height 190
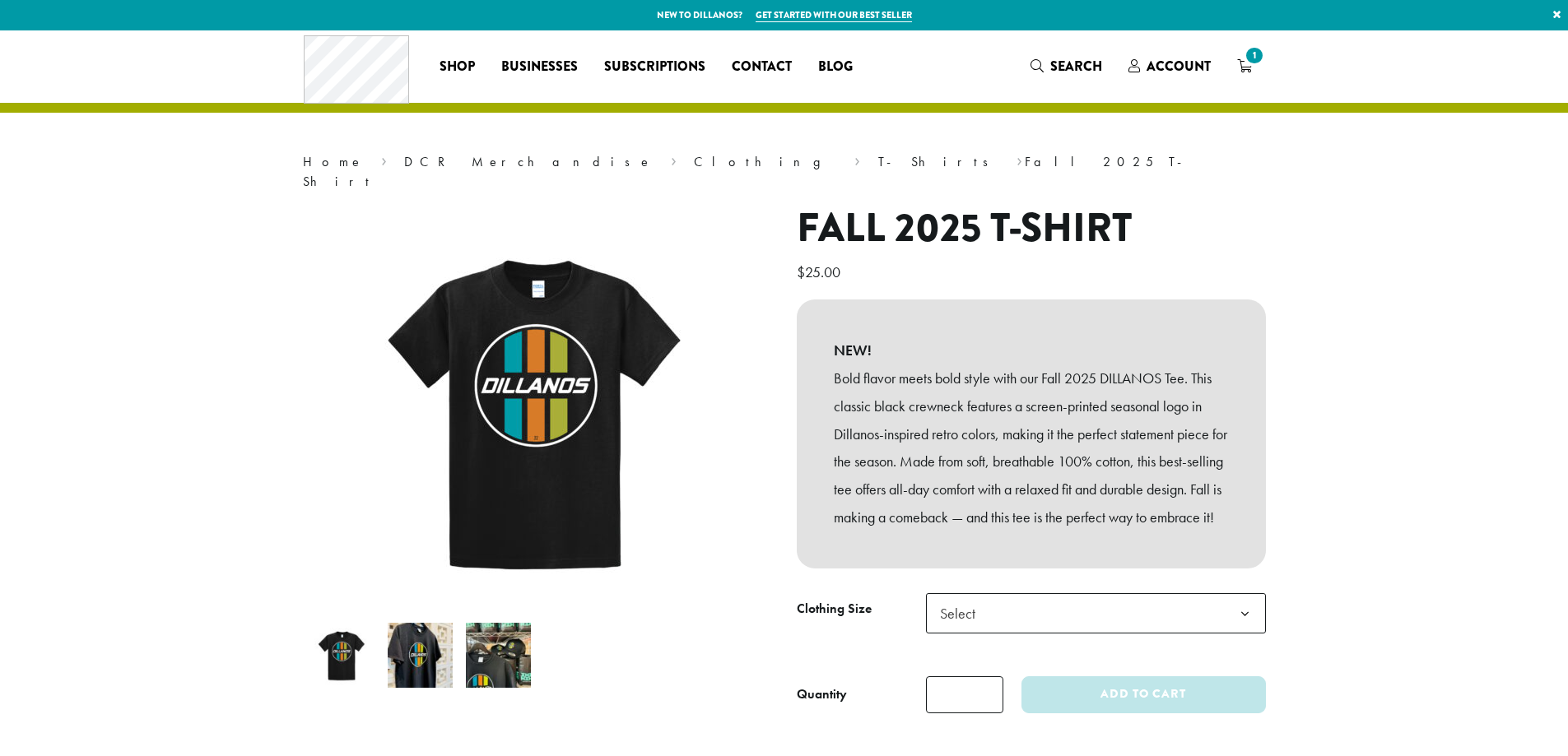
scroll to position [165, 0]
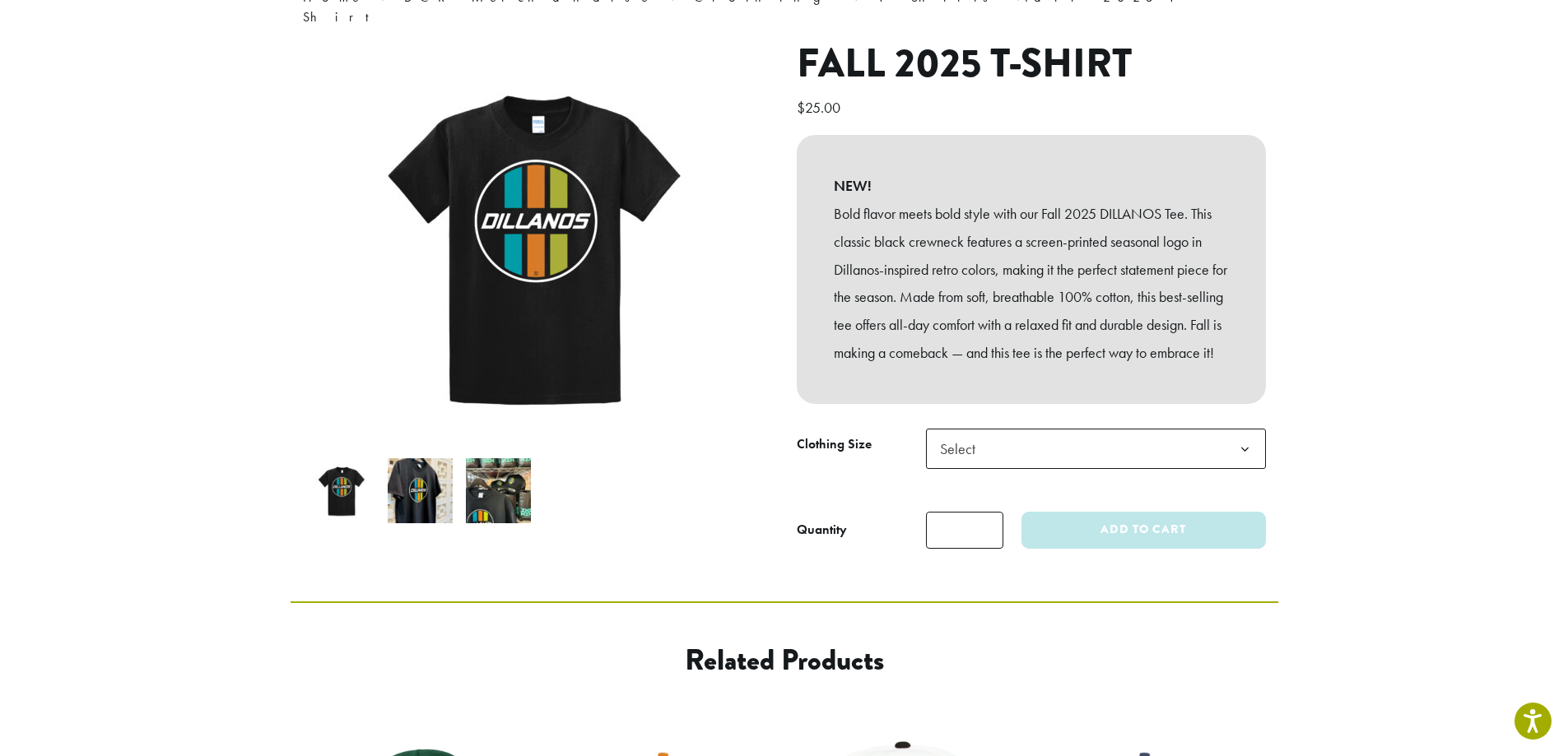
click at [1003, 469] on span "Select" at bounding box center [1096, 449] width 340 height 41
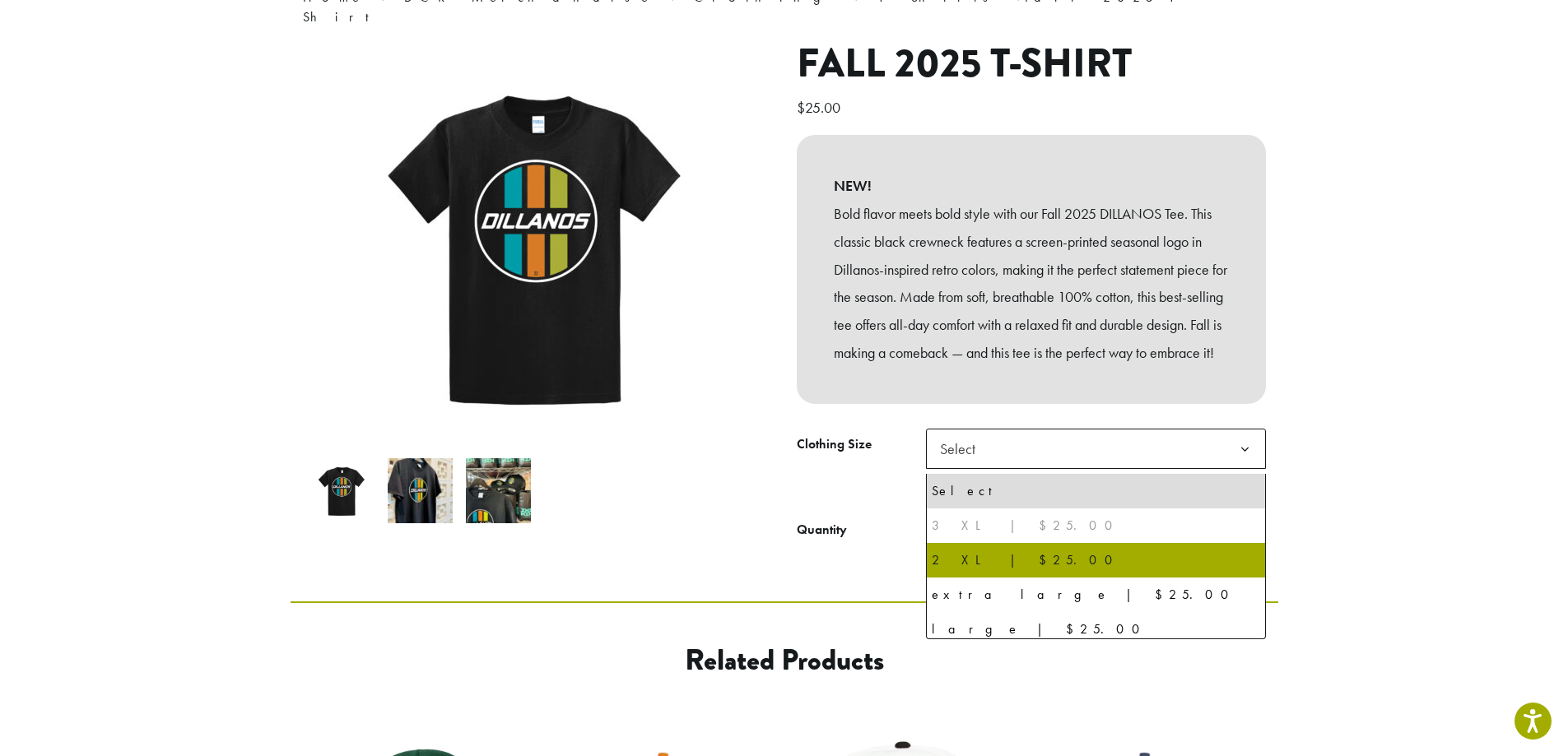
select select "**********"
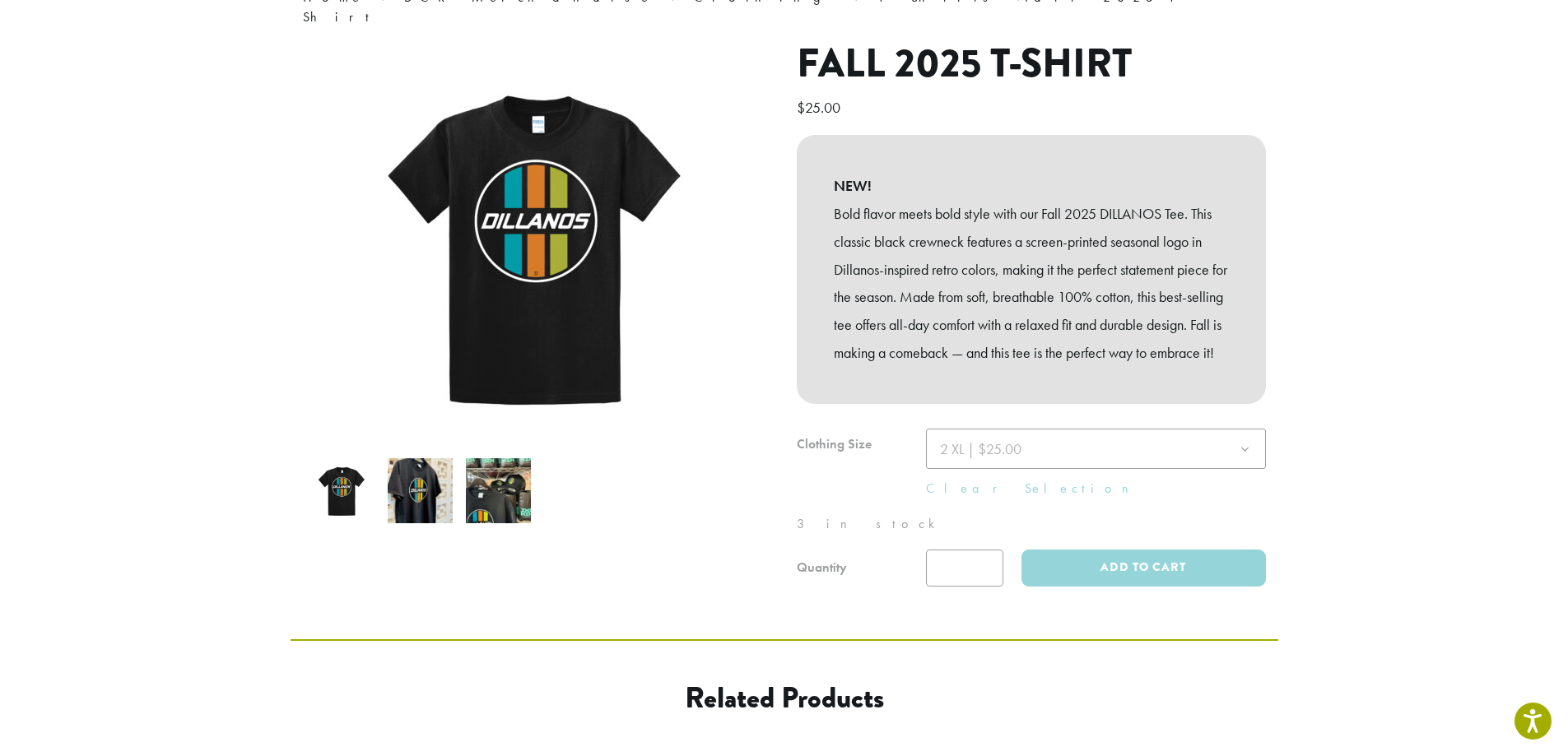
click at [499, 482] on img at bounding box center [498, 491] width 65 height 65
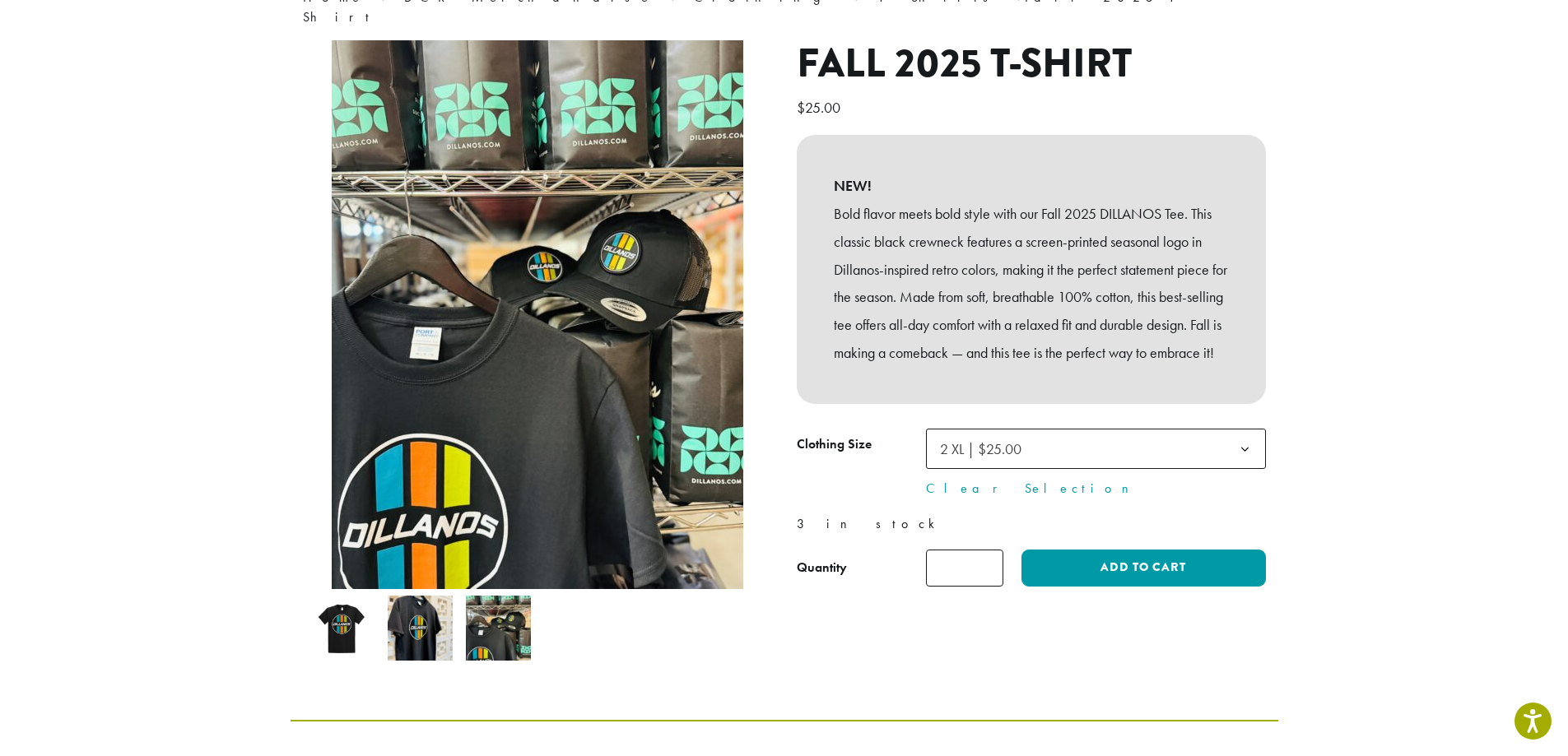
click at [438, 613] on img at bounding box center [419, 628] width 65 height 65
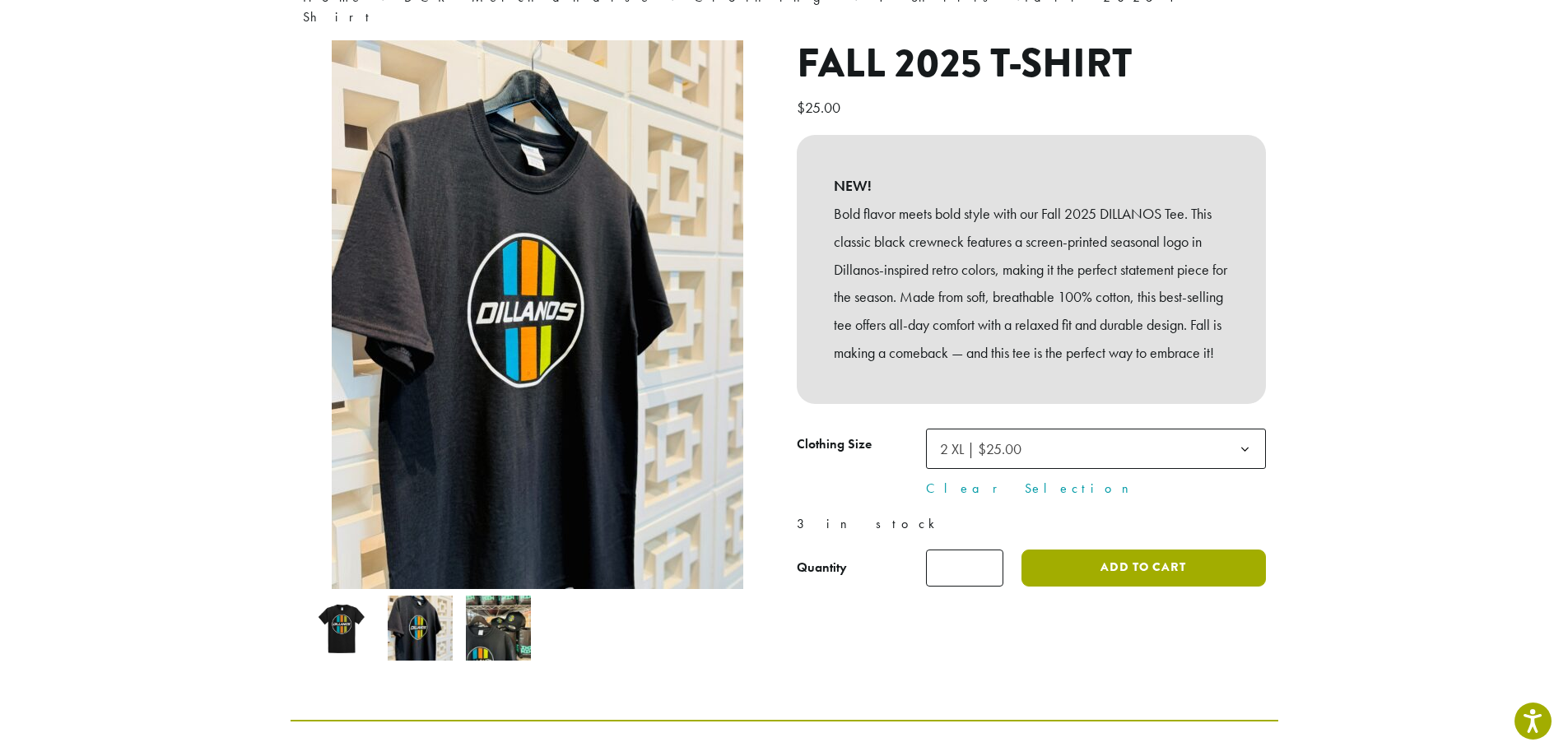
click at [1209, 584] on button "Add to cart" at bounding box center [1143, 568] width 244 height 37
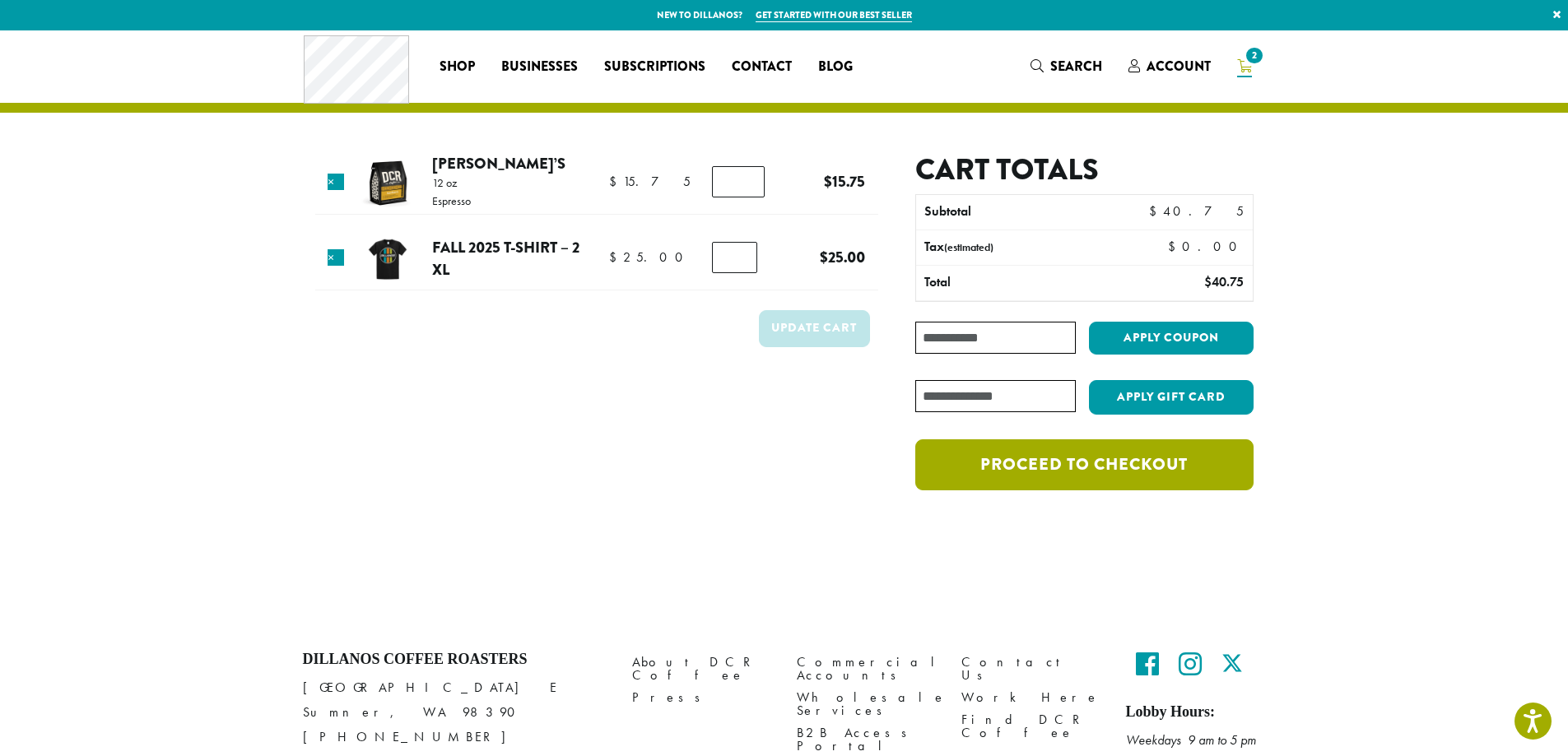
click at [1020, 475] on link "Proceed to checkout" at bounding box center [1083, 465] width 338 height 51
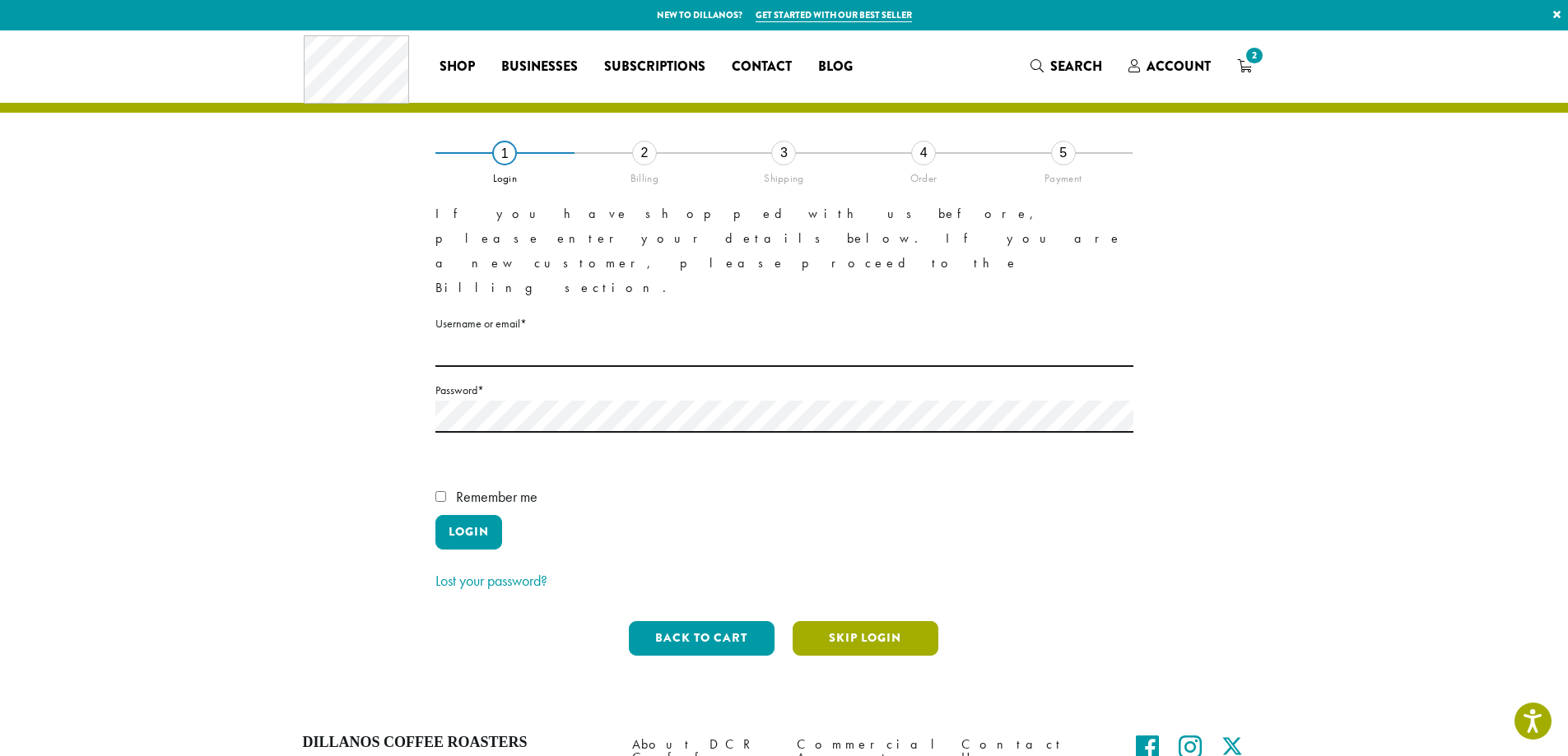
click at [844, 621] on button "Skip Login" at bounding box center [865, 639] width 145 height 35
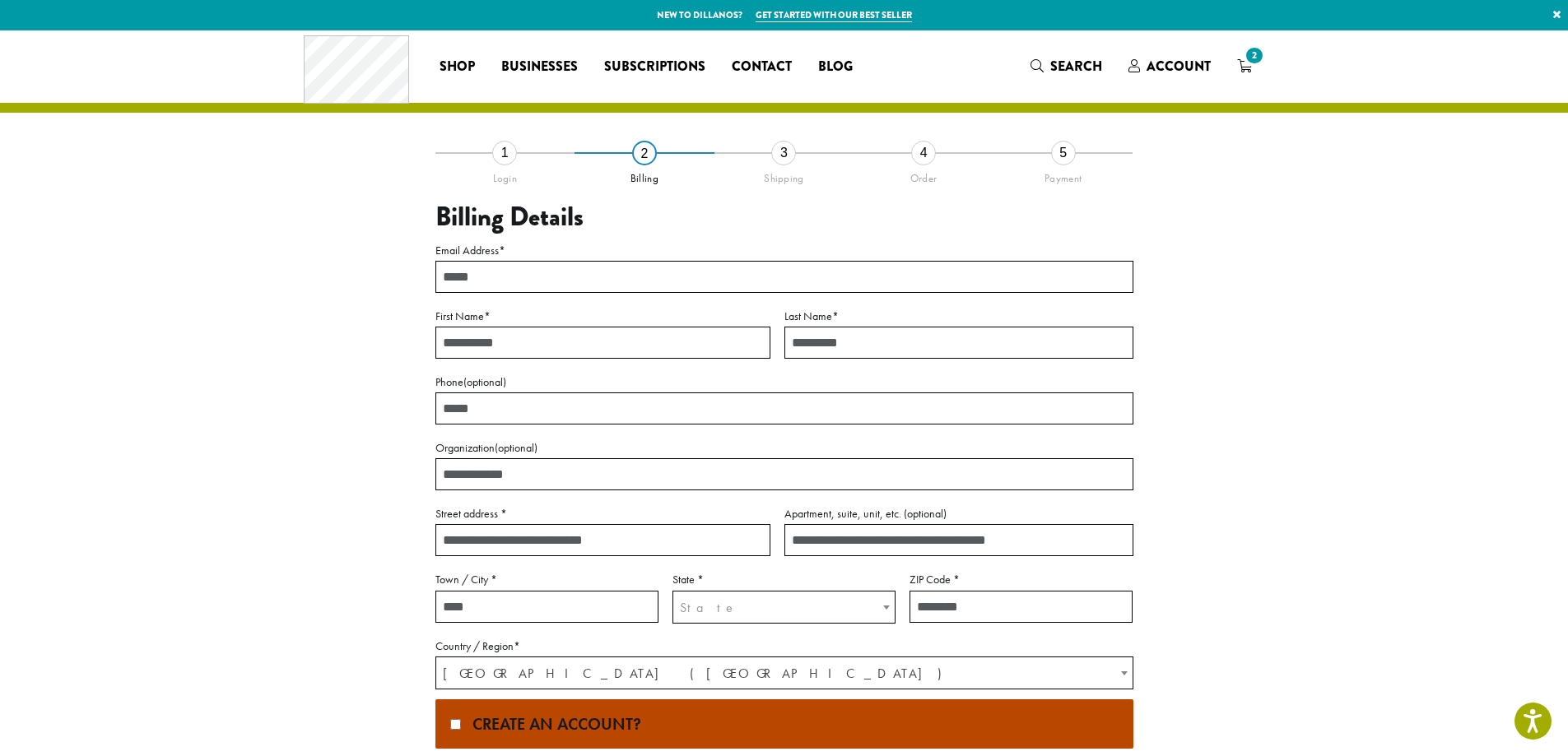
click at [537, 274] on input "Email Address *" at bounding box center [784, 277] width 698 height 32
type input "**********"
click at [521, 345] on input "First Name *" at bounding box center [603, 343] width 335 height 32
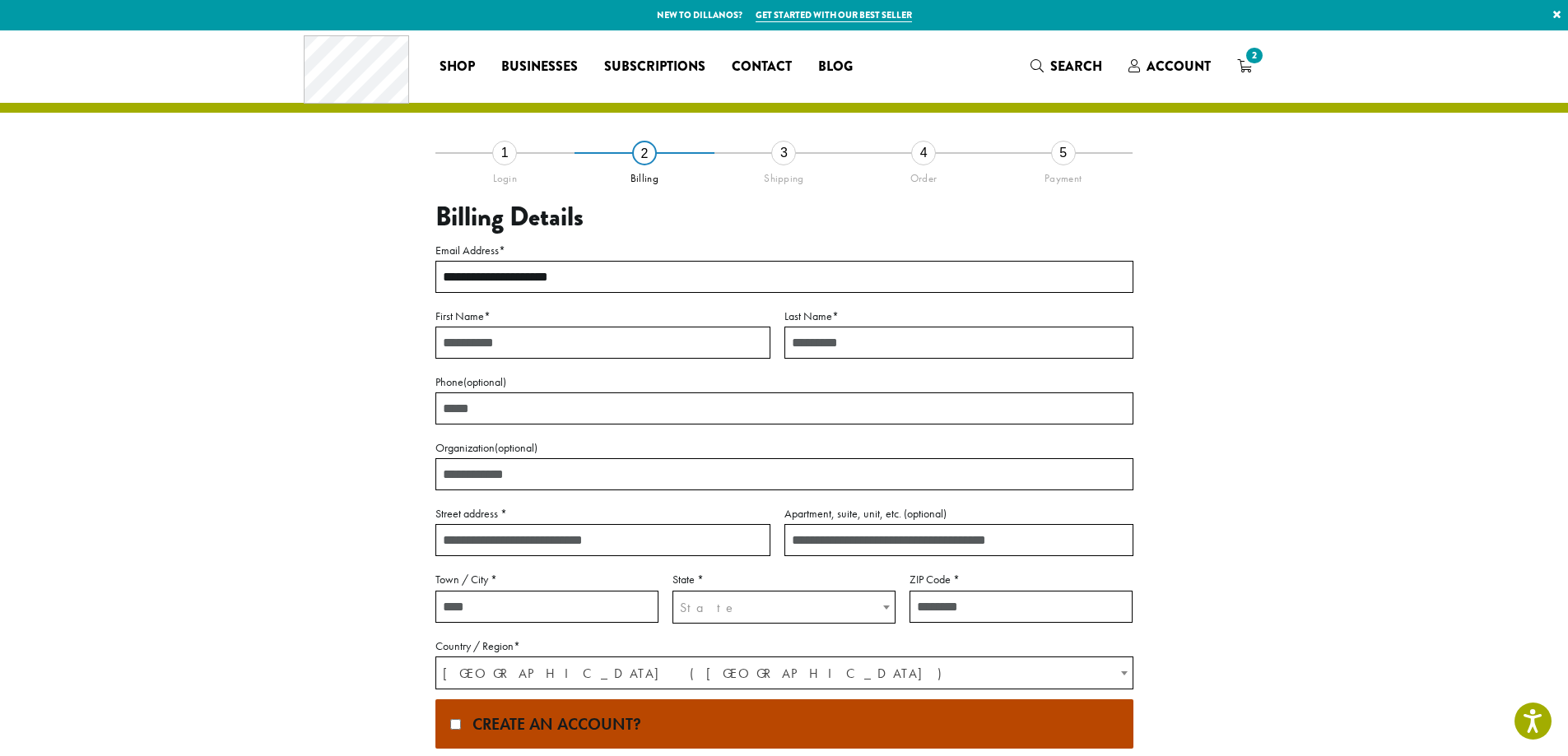
type input "*****"
type input "******"
type input "**********"
select select "**"
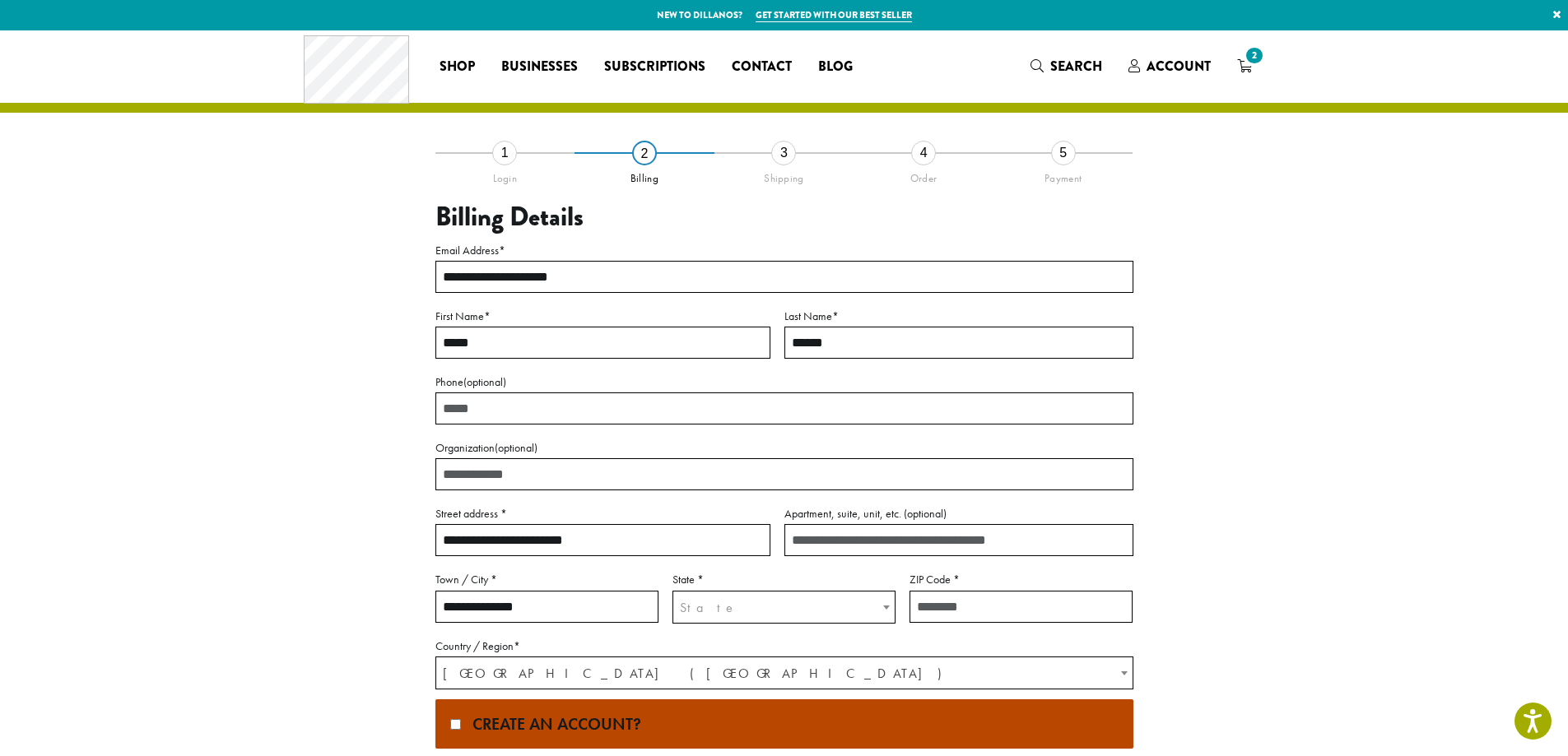
type input "*****"
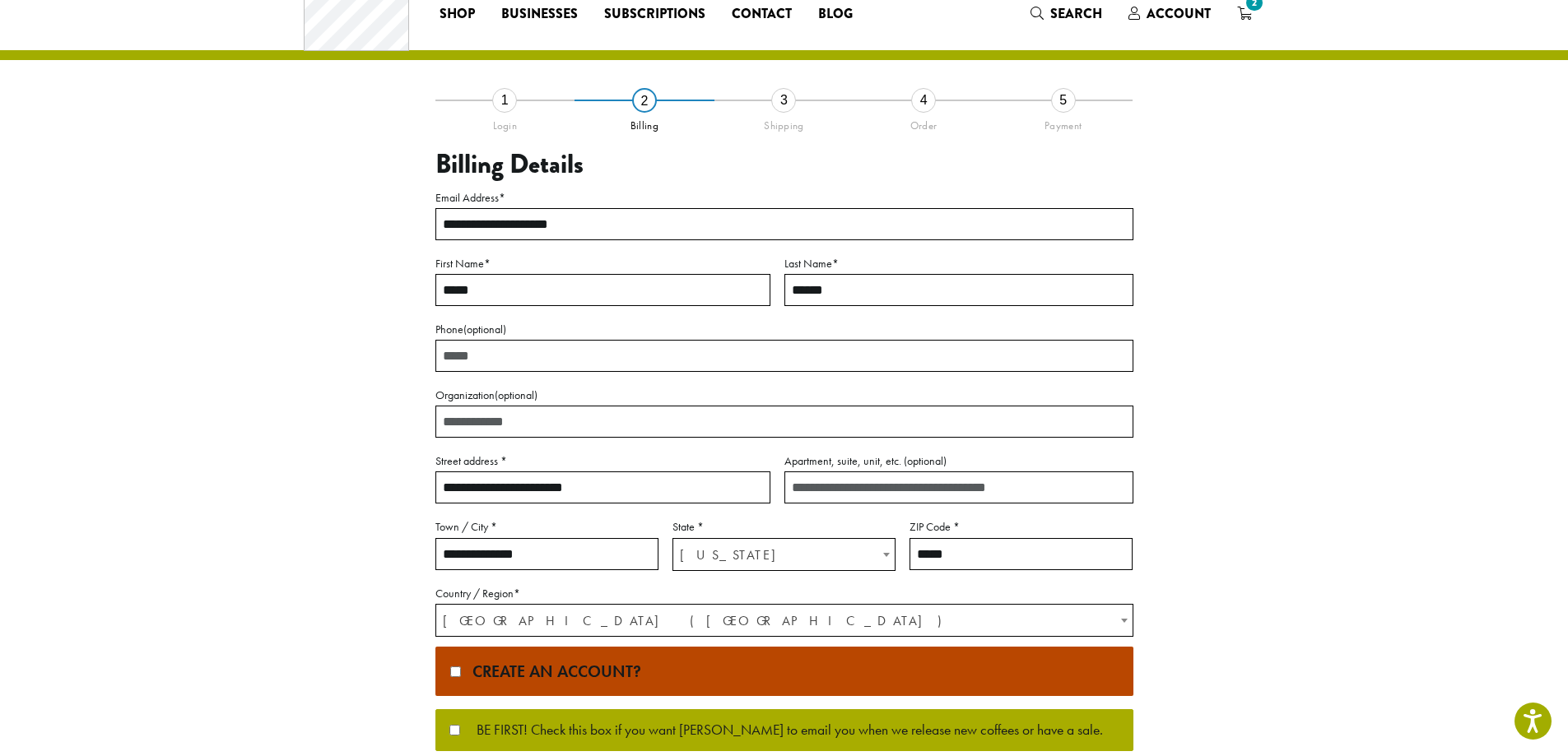
scroll to position [82, 0]
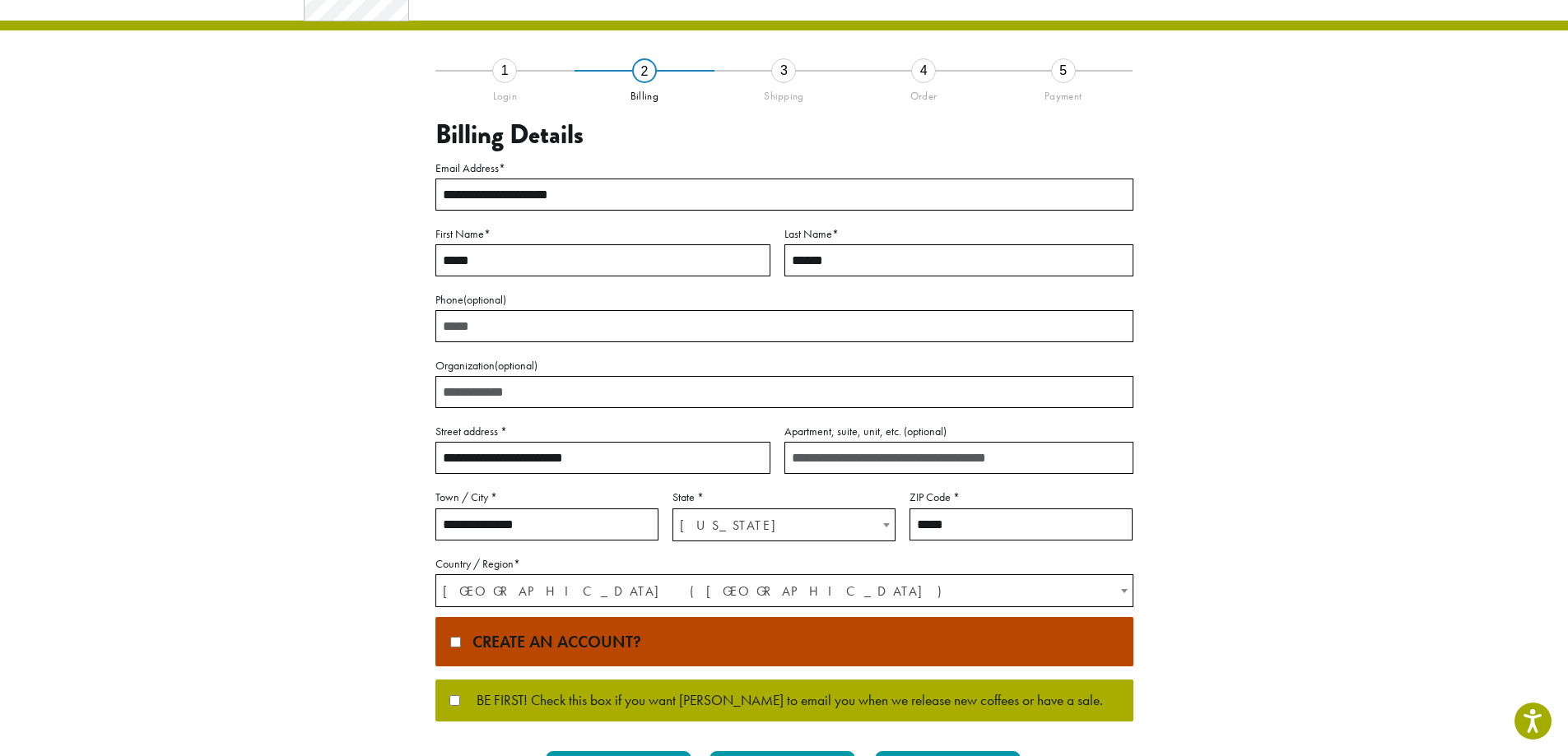
click at [843, 459] on input "Apartment, suite, unit, etc. (optional)" at bounding box center [958, 458] width 349 height 32
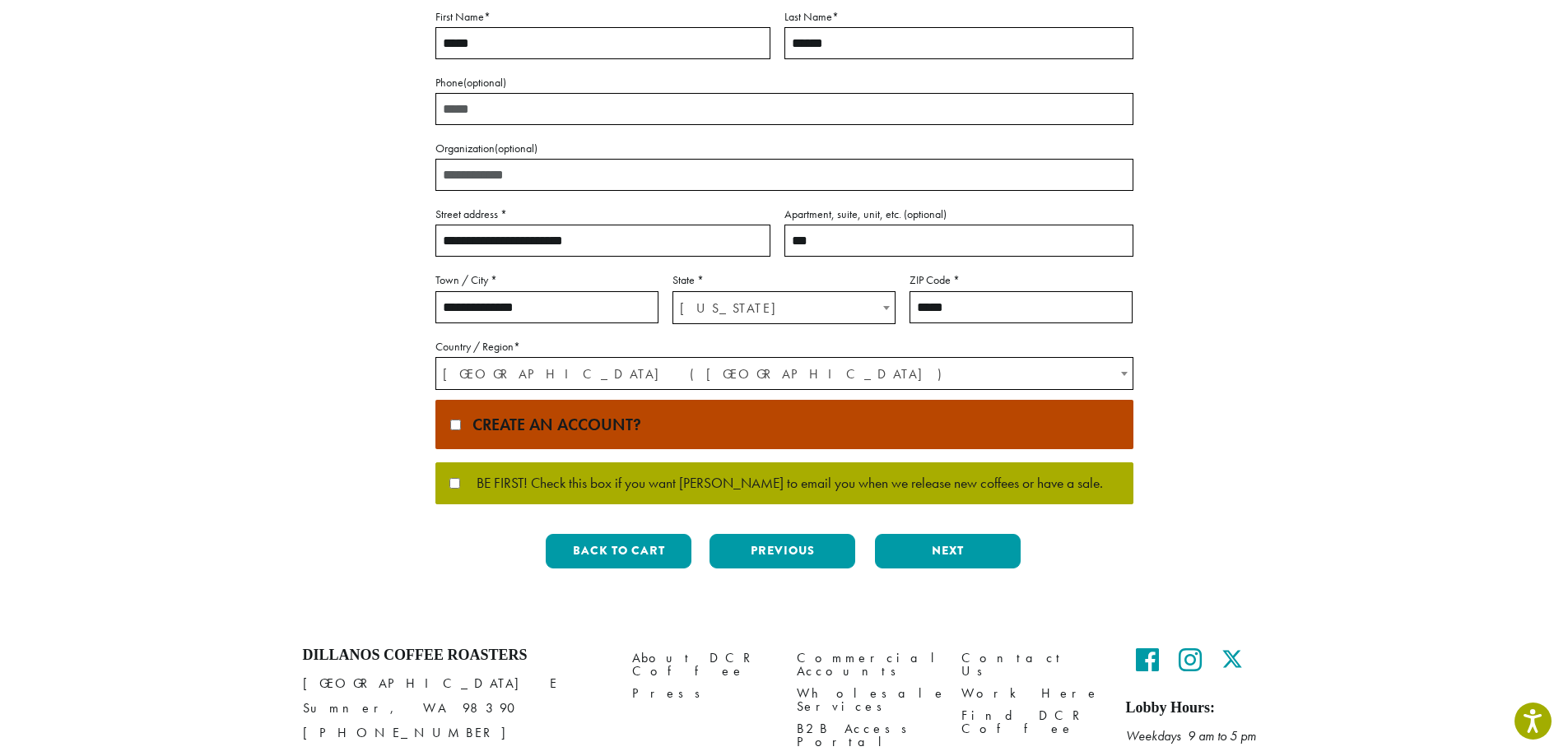
scroll to position [329, 0]
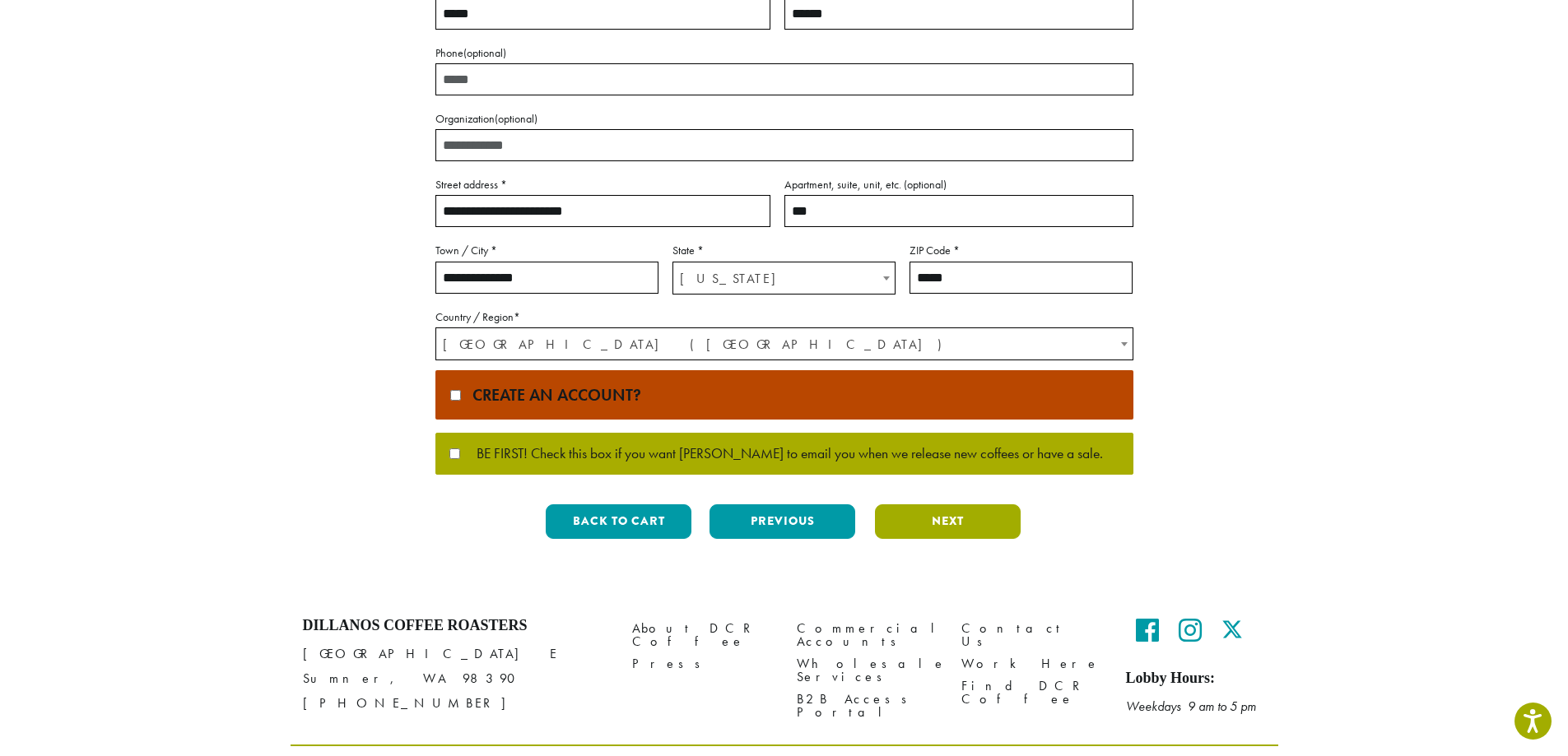
type input "***"
click at [954, 527] on button "Next" at bounding box center [948, 522] width 145 height 35
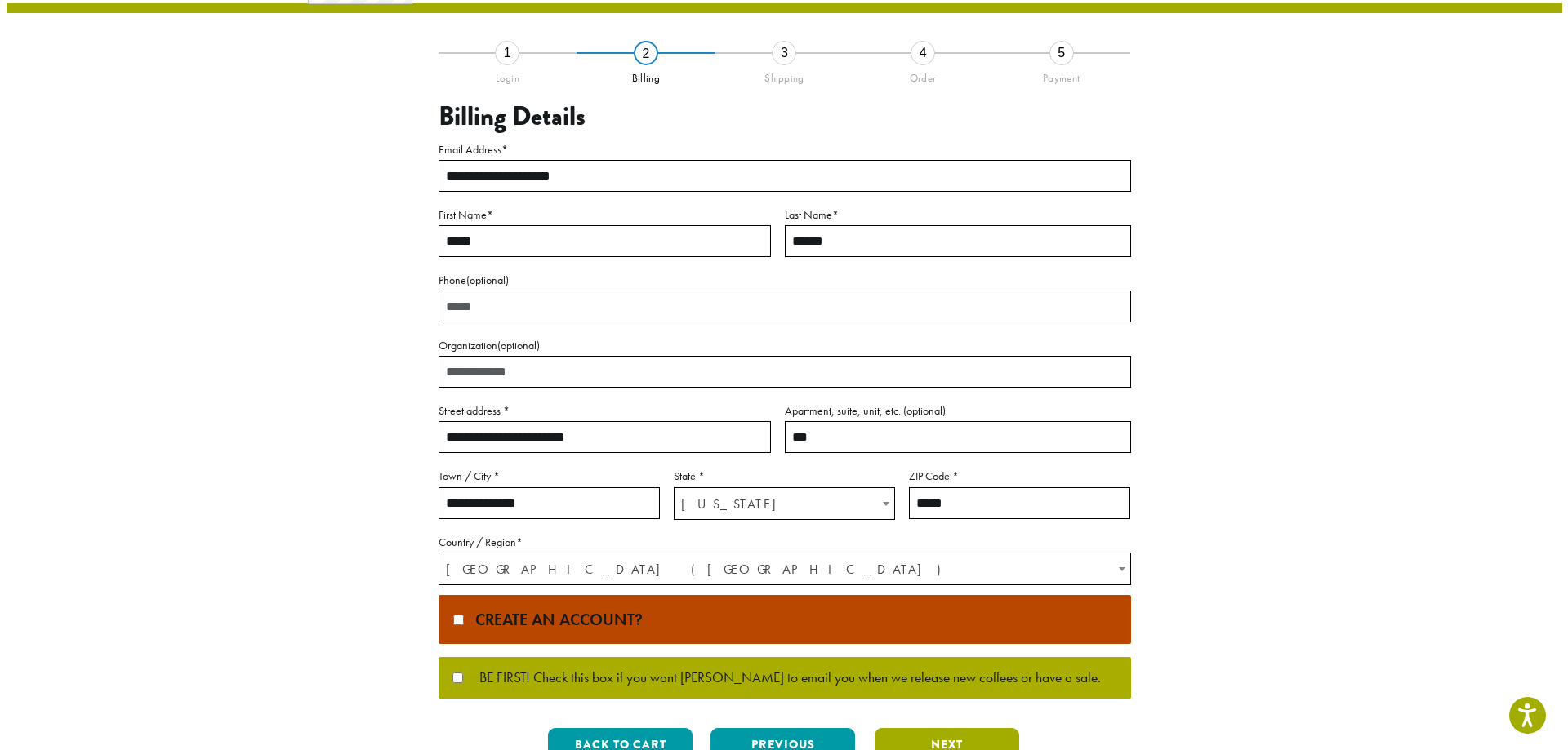
scroll to position [0, 0]
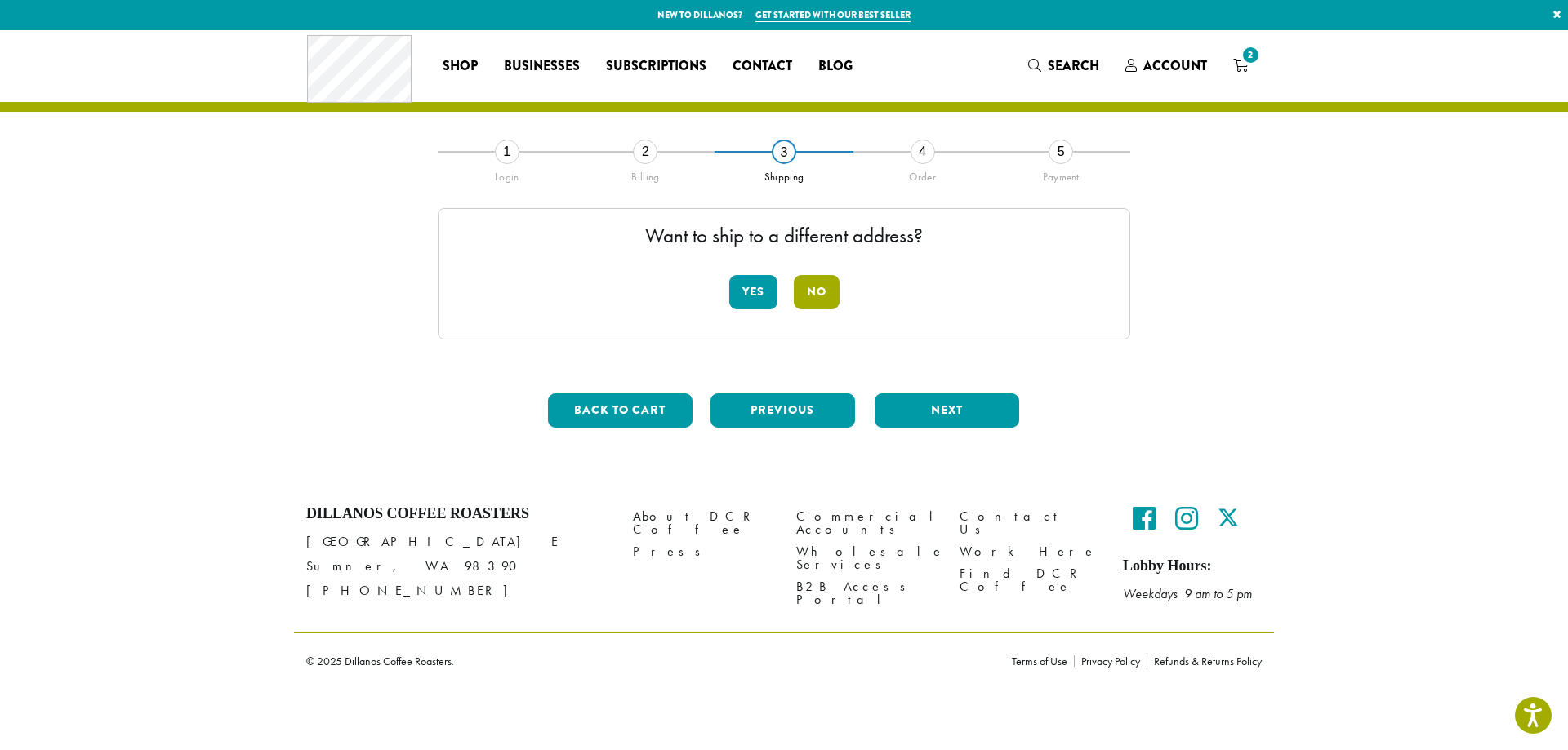
click at [835, 290] on button "No" at bounding box center [816, 293] width 46 height 35
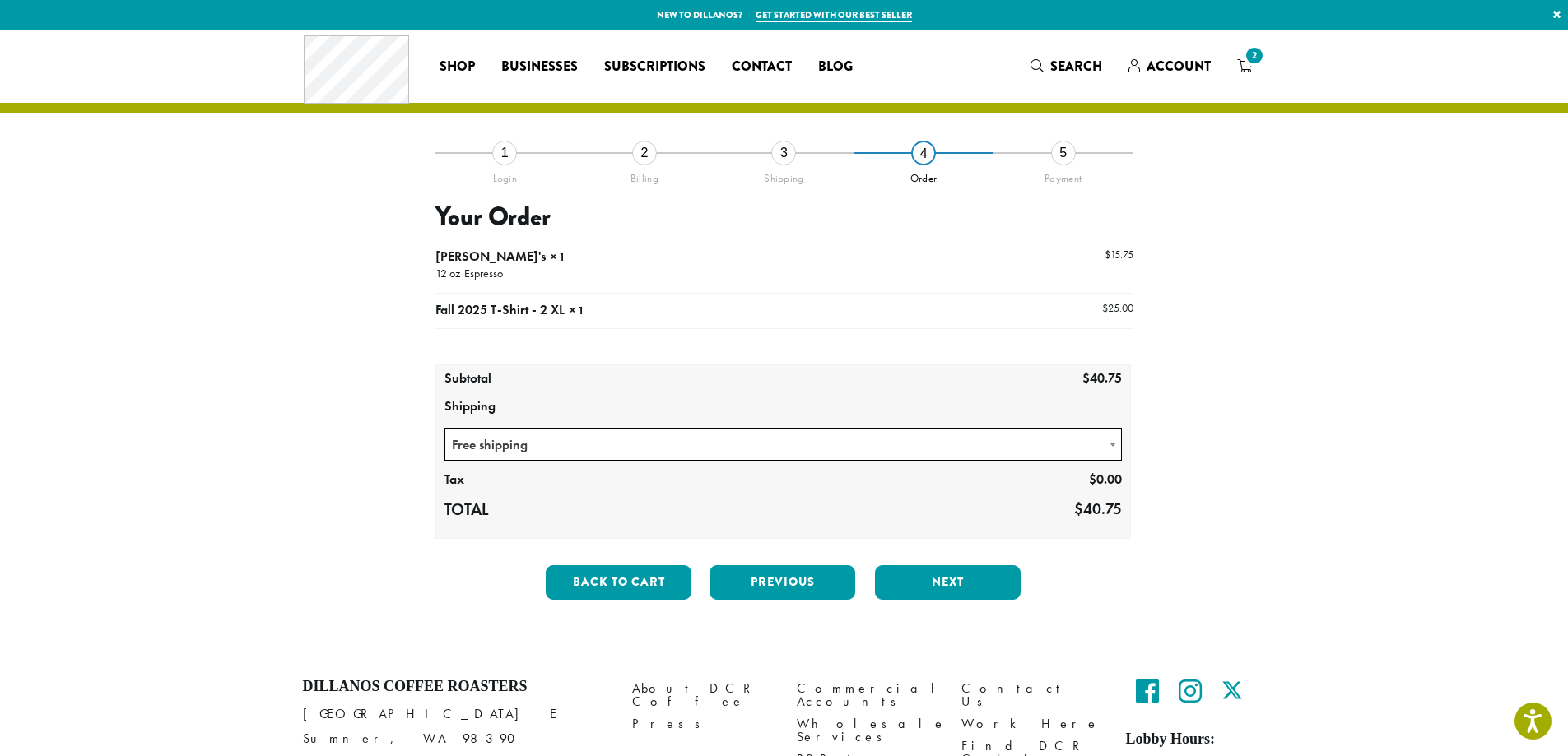
click at [993, 443] on span "Free shipping" at bounding box center [783, 444] width 677 height 32
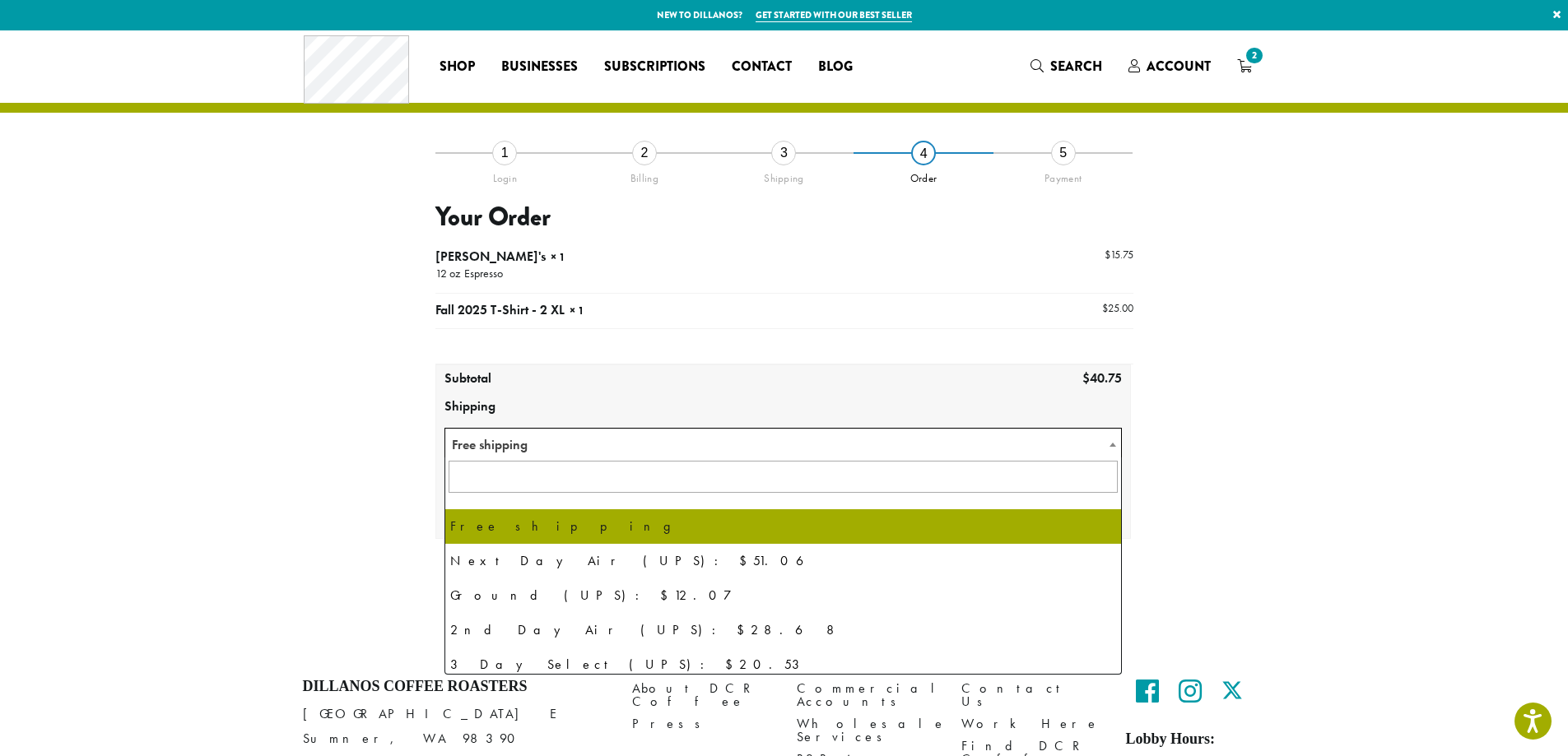
click at [993, 443] on span "Free shipping" at bounding box center [783, 444] width 677 height 32
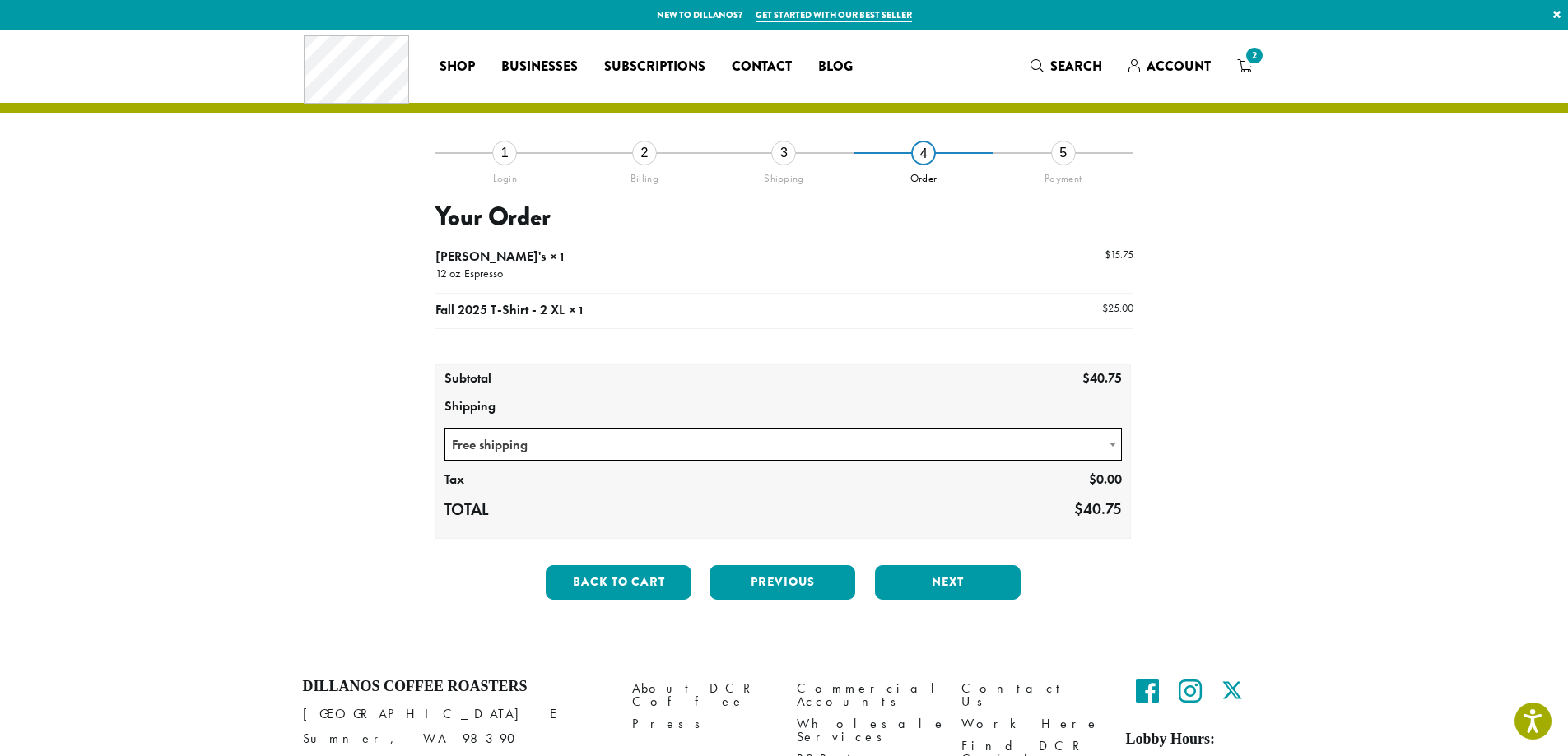
click at [993, 443] on span "Free shipping" at bounding box center [783, 444] width 677 height 32
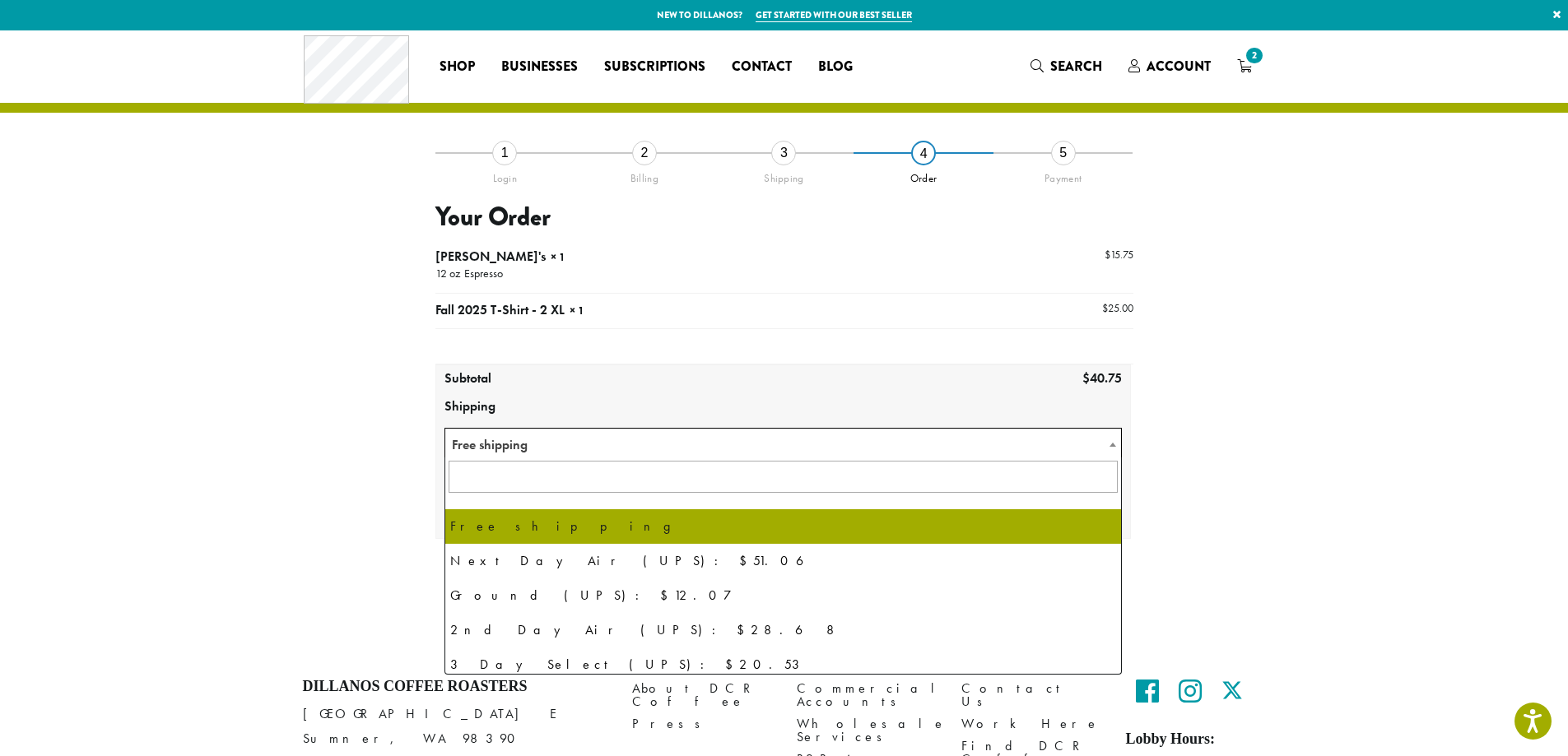
click at [849, 462] on input "text" at bounding box center [783, 476] width 670 height 32
click at [859, 397] on th "Shipping" at bounding box center [784, 407] width 695 height 28
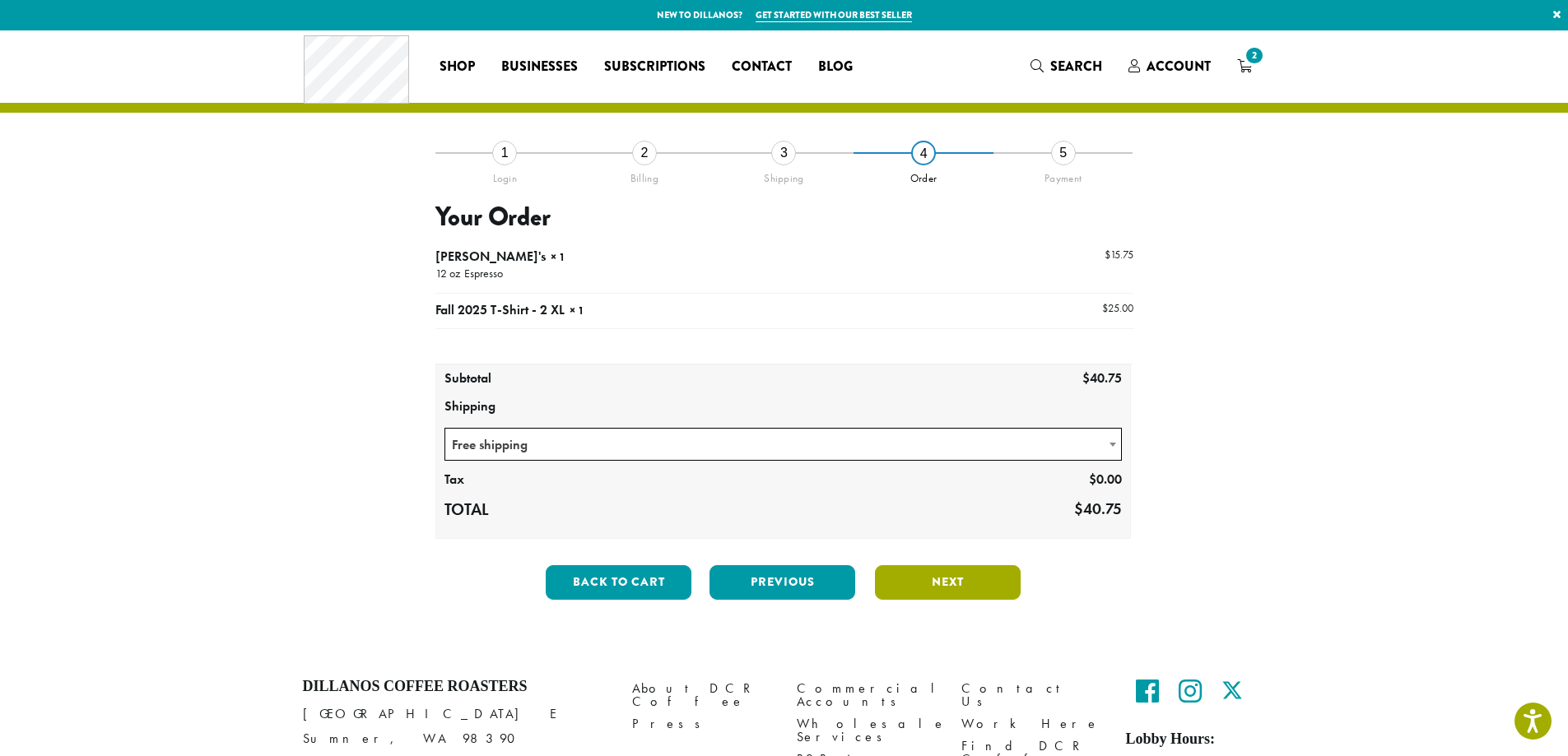
click at [940, 580] on button "Next" at bounding box center [948, 583] width 145 height 35
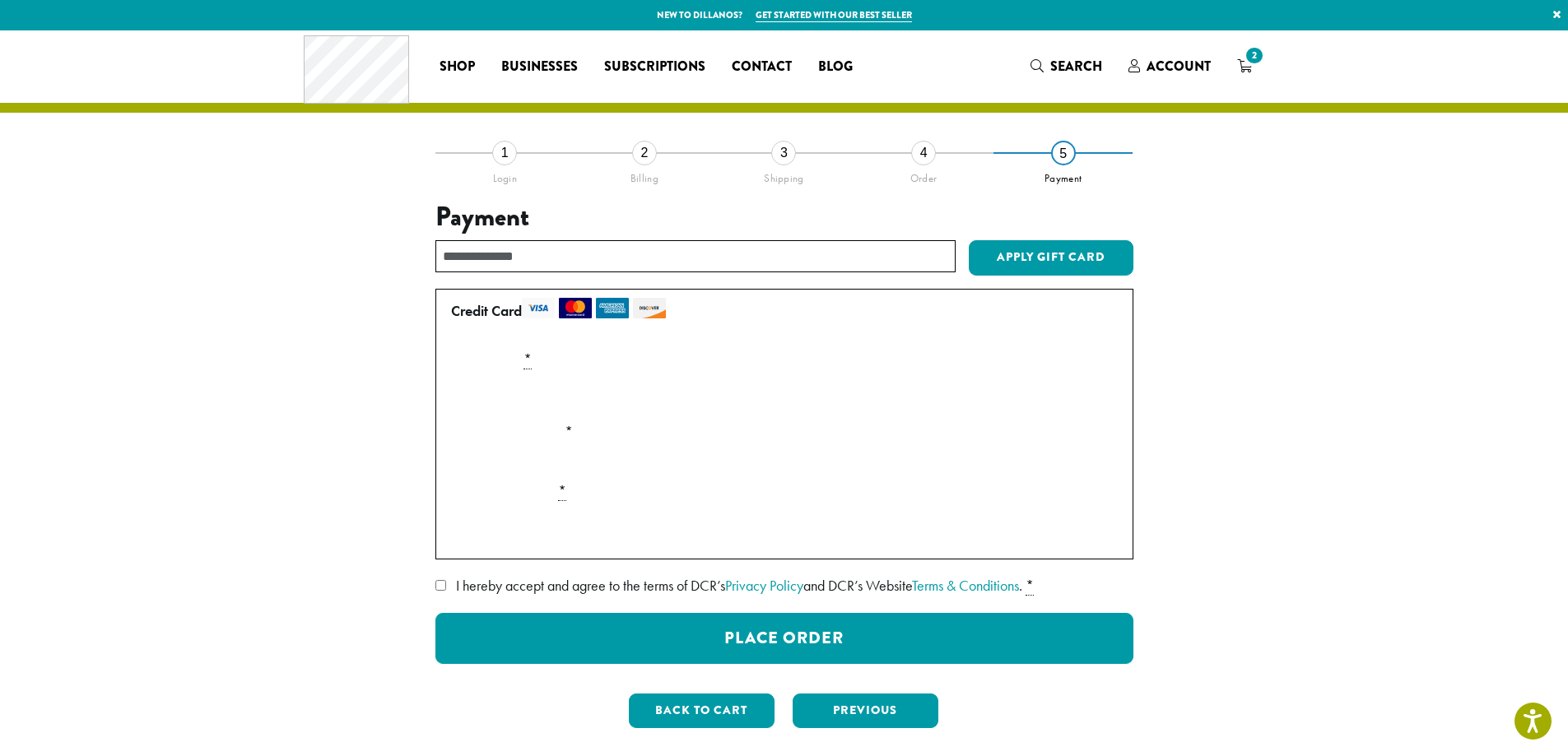
click at [555, 266] on input "text" at bounding box center [695, 256] width 520 height 32
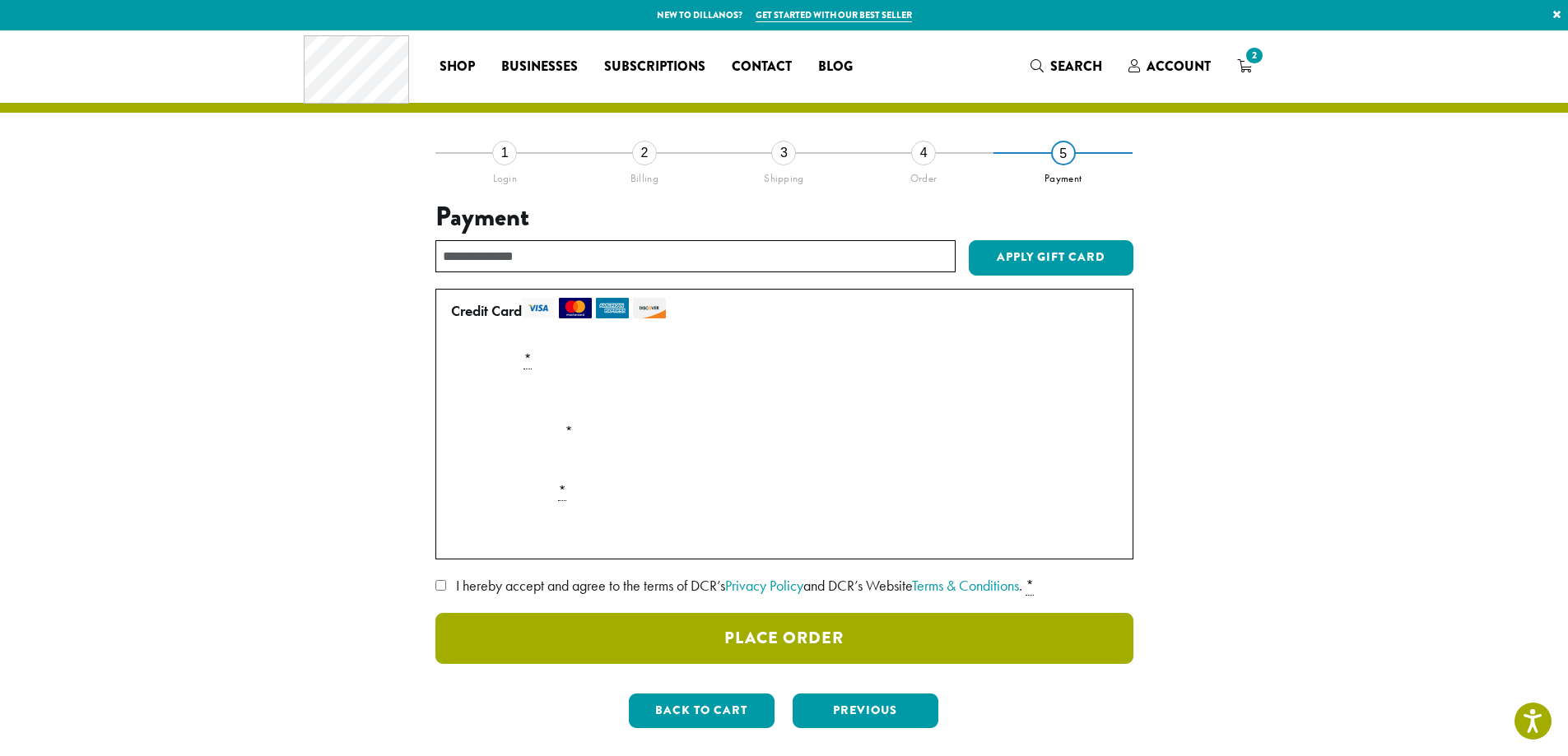
click at [656, 619] on button "Place Order" at bounding box center [784, 638] width 698 height 51
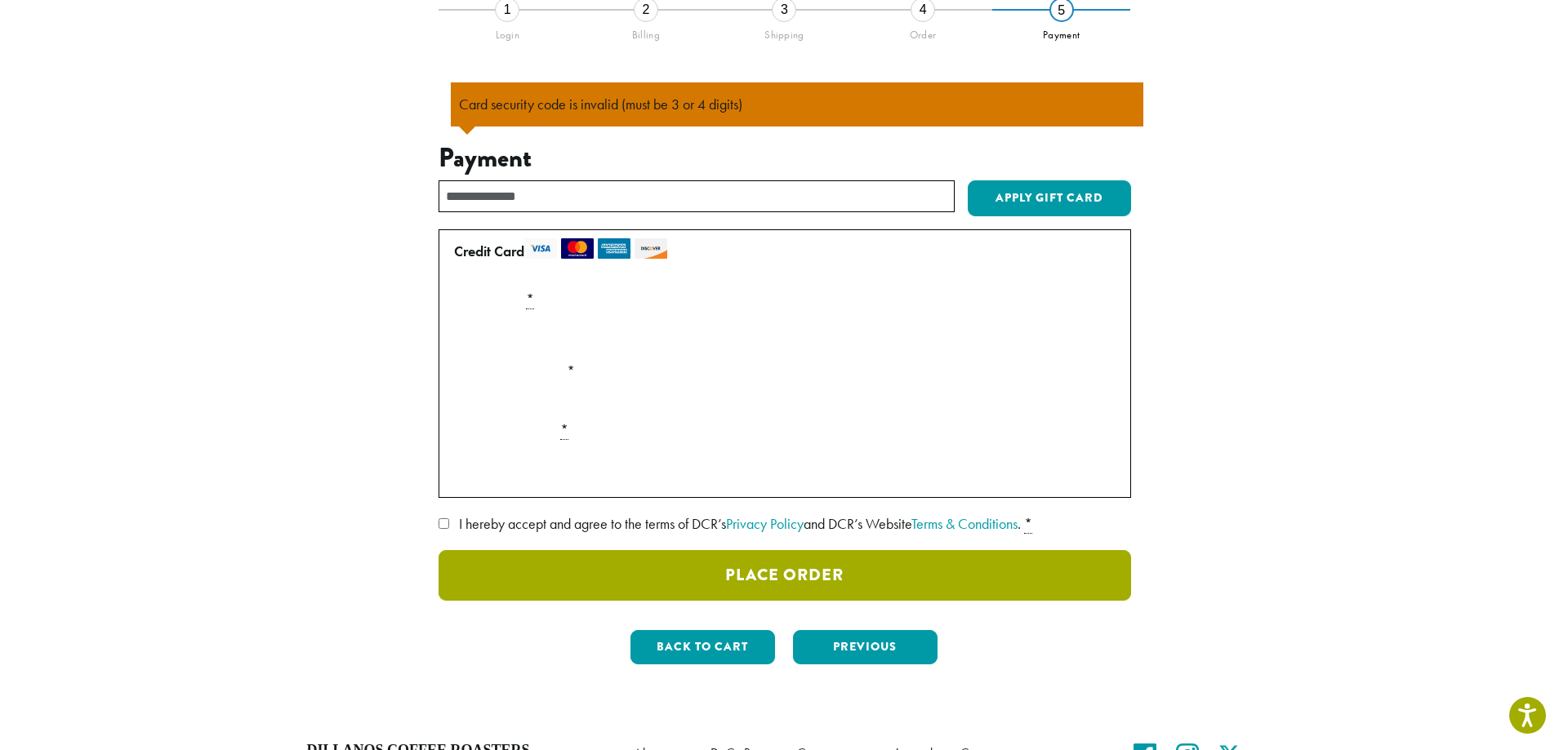
scroll to position [143, 0]
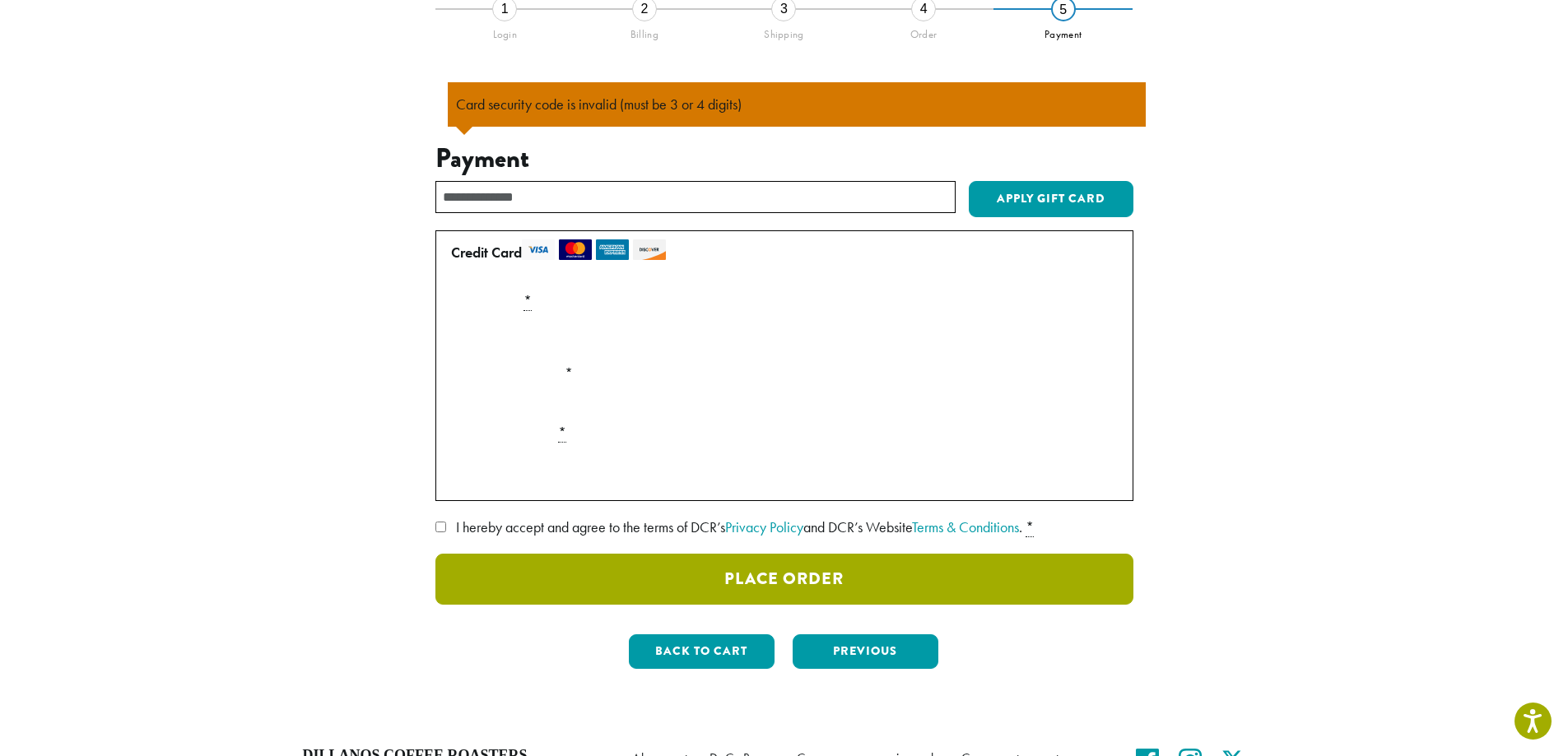
click at [746, 588] on button "Place Order" at bounding box center [784, 579] width 698 height 51
